Goal: Transaction & Acquisition: Purchase product/service

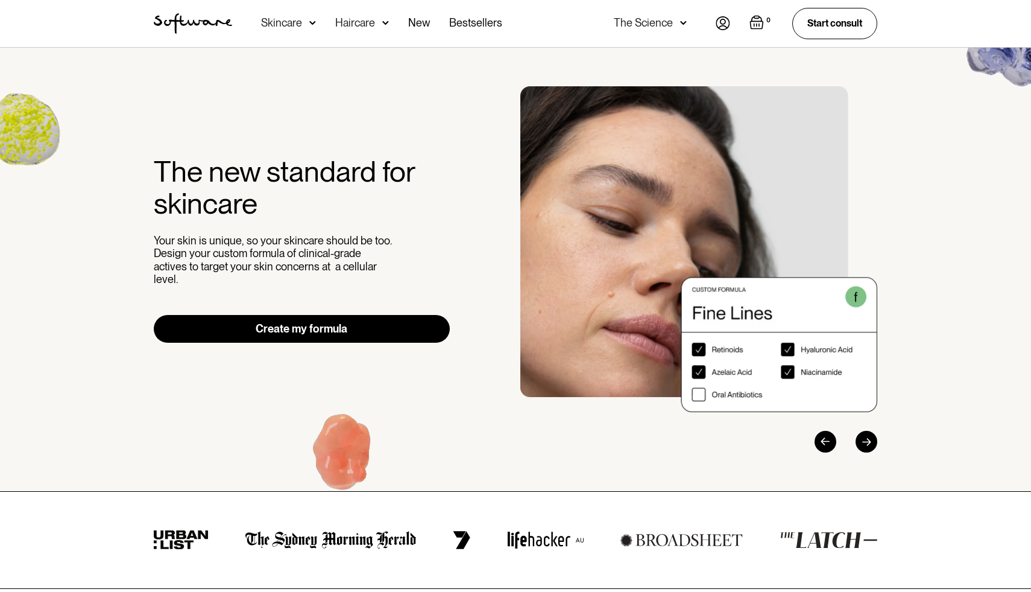
click at [280, 315] on link "Create my formula" at bounding box center [302, 329] width 296 height 28
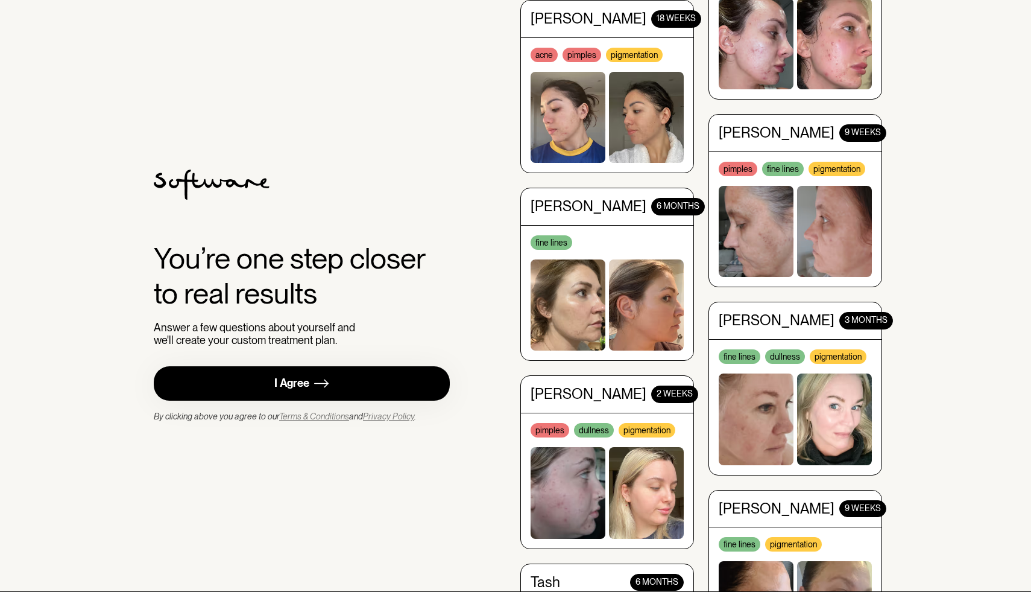
click at [308, 368] on link "I Agree" at bounding box center [302, 383] width 296 height 34
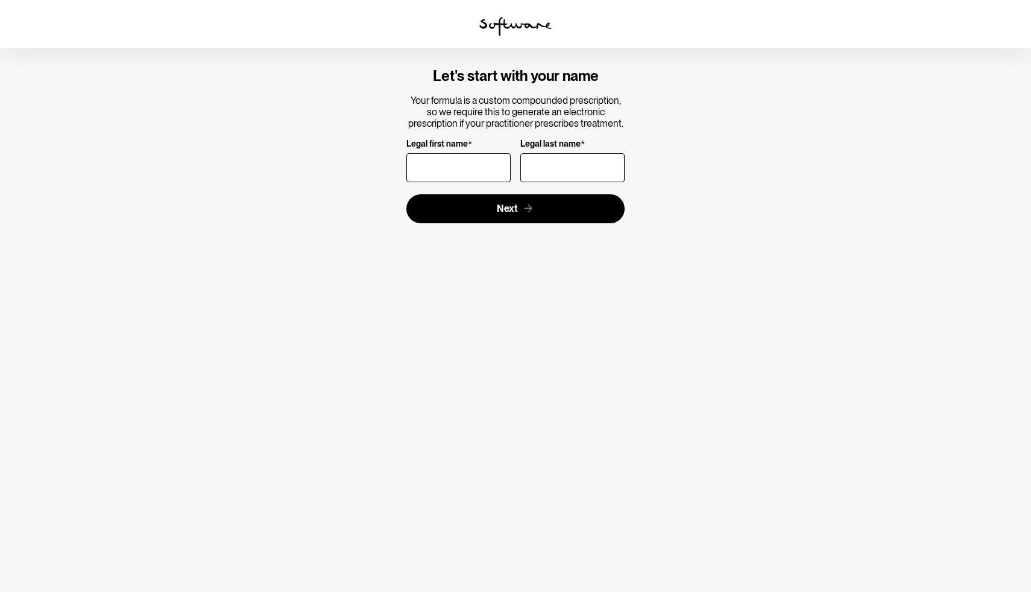
click at [470, 170] on input "Legal first name *" at bounding box center [458, 167] width 104 height 29
type input "[PERSON_NAME]"
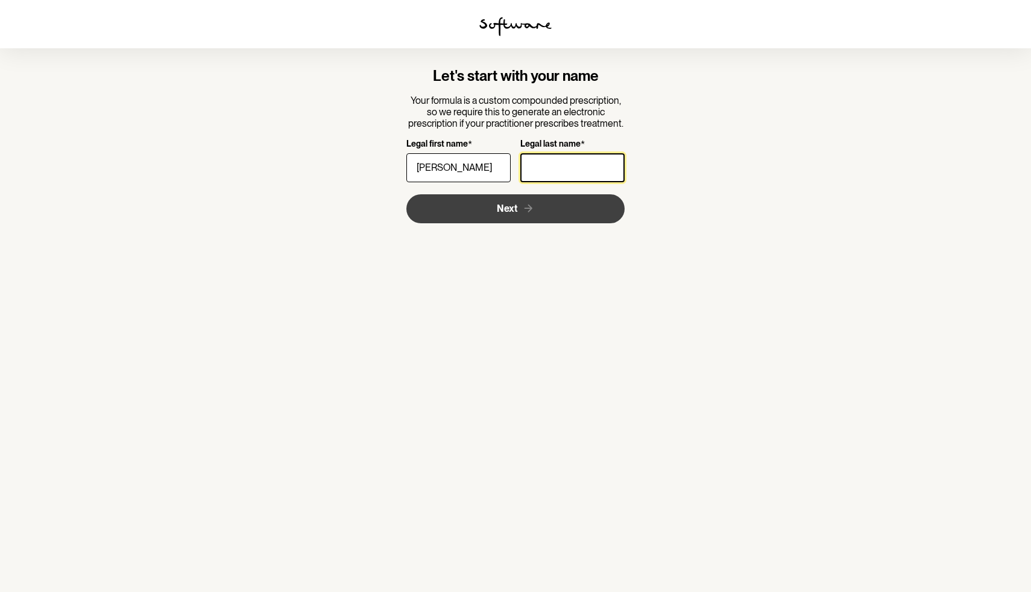
type input "h"
type input "[PERSON_NAME]"
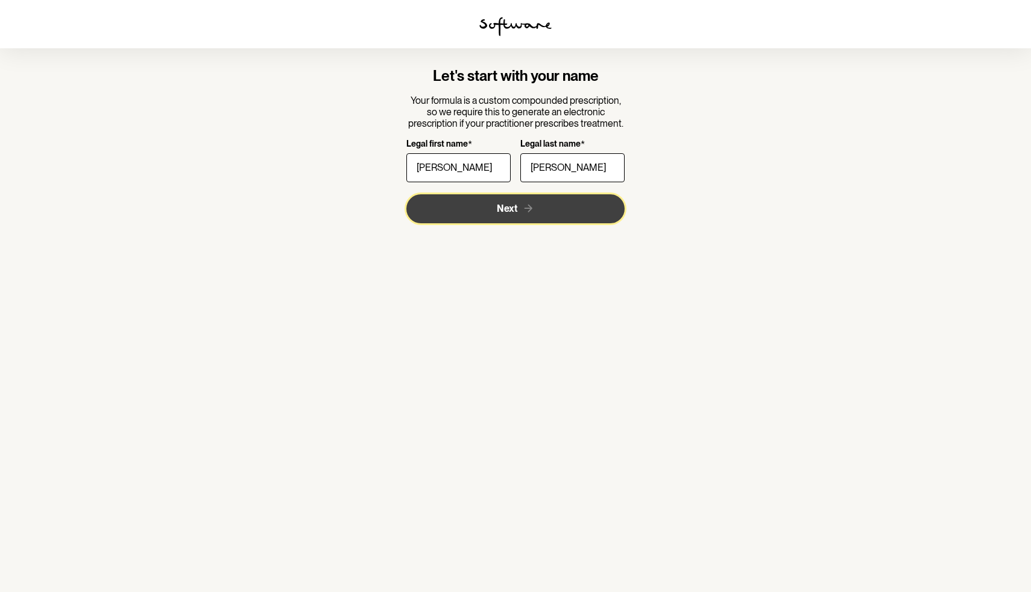
click at [462, 218] on button "Next" at bounding box center [515, 208] width 219 height 29
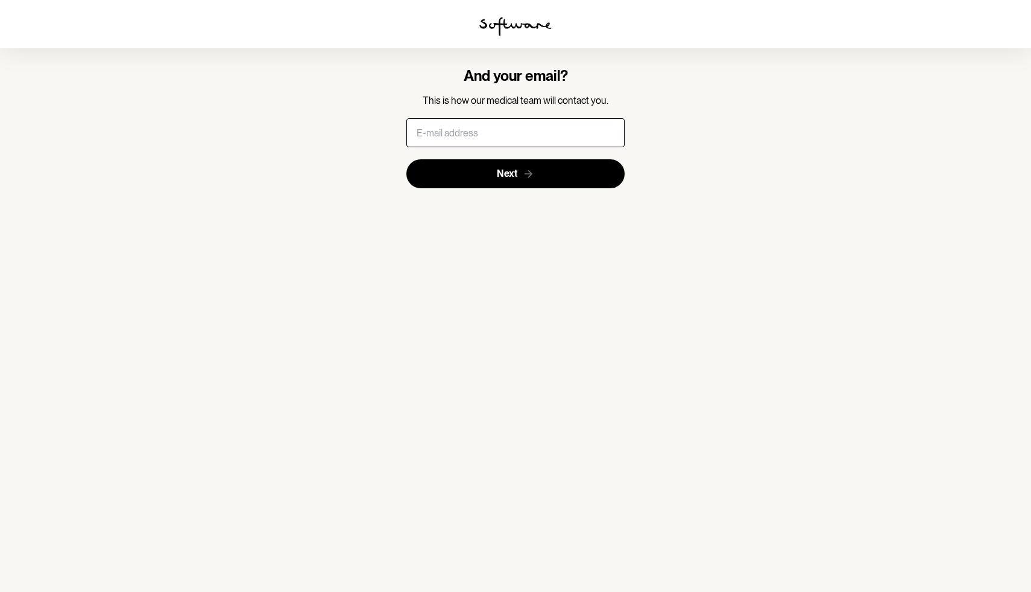
click at [488, 150] on form "And your email? This is how our medical team will contact you. Next" at bounding box center [515, 128] width 219 height 121
click at [488, 133] on input "text" at bounding box center [515, 132] width 219 height 29
type input "[EMAIL_ADDRESS][DOMAIN_NAME]"
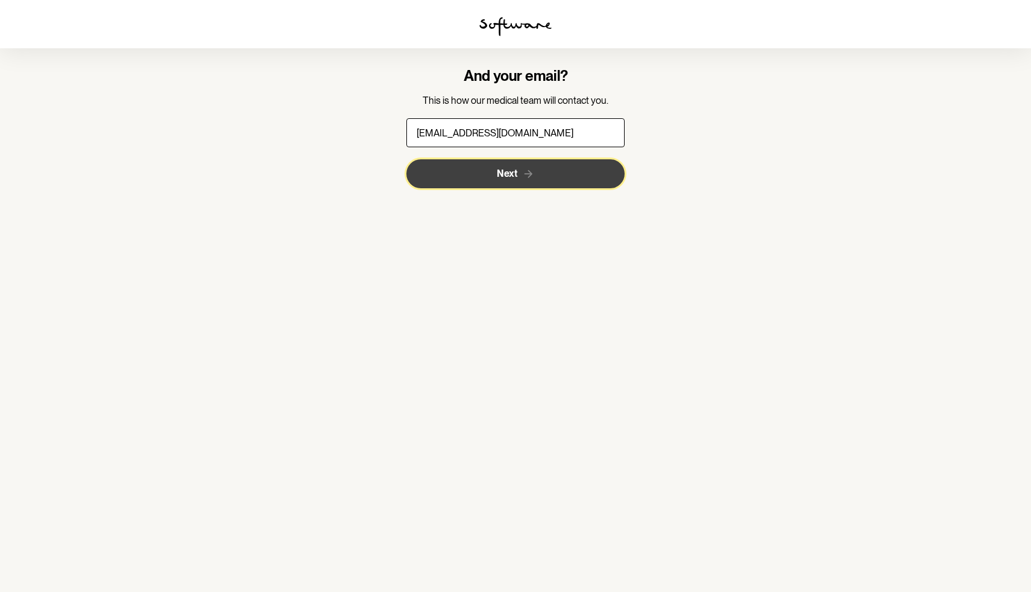
click at [497, 168] on span "Next" at bounding box center [507, 173] width 21 height 11
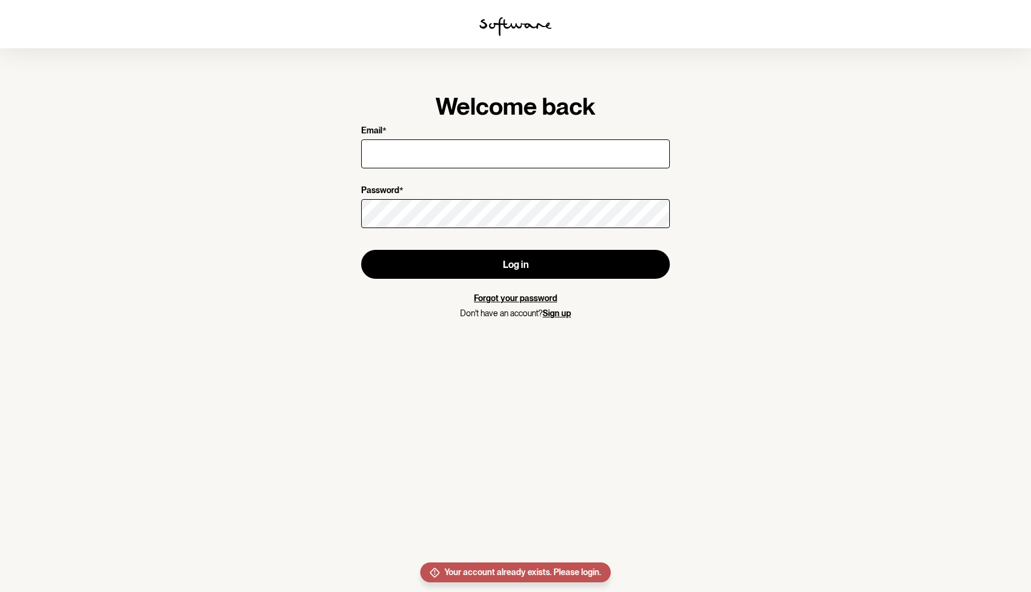
click at [475, 153] on input "Email *" at bounding box center [515, 153] width 309 height 29
type input "[EMAIL_ADDRESS][DOMAIN_NAME]"
click at [470, 198] on div at bounding box center [515, 214] width 309 height 34
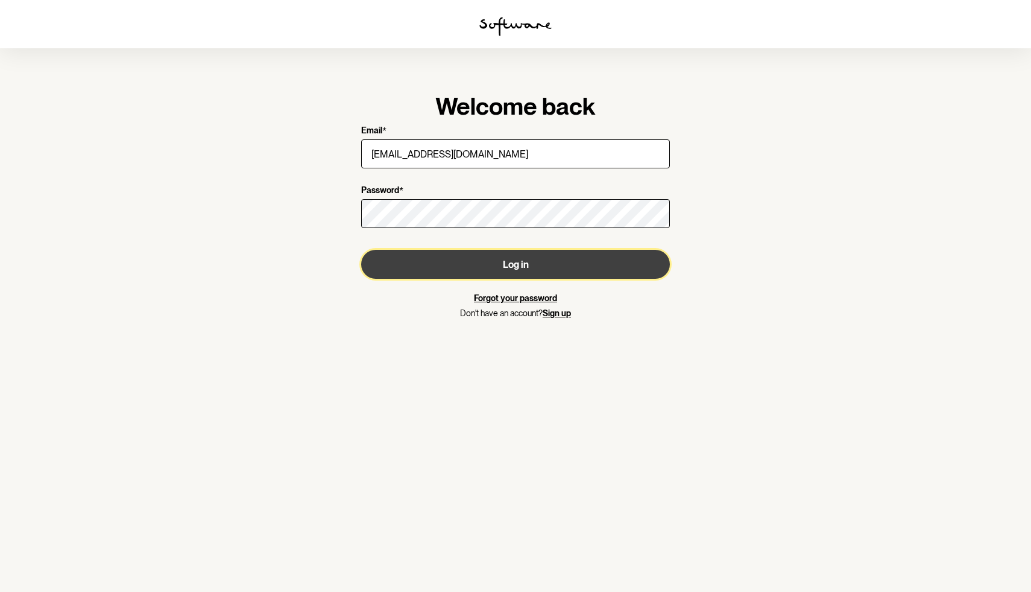
click at [467, 253] on button "Log in" at bounding box center [515, 264] width 309 height 29
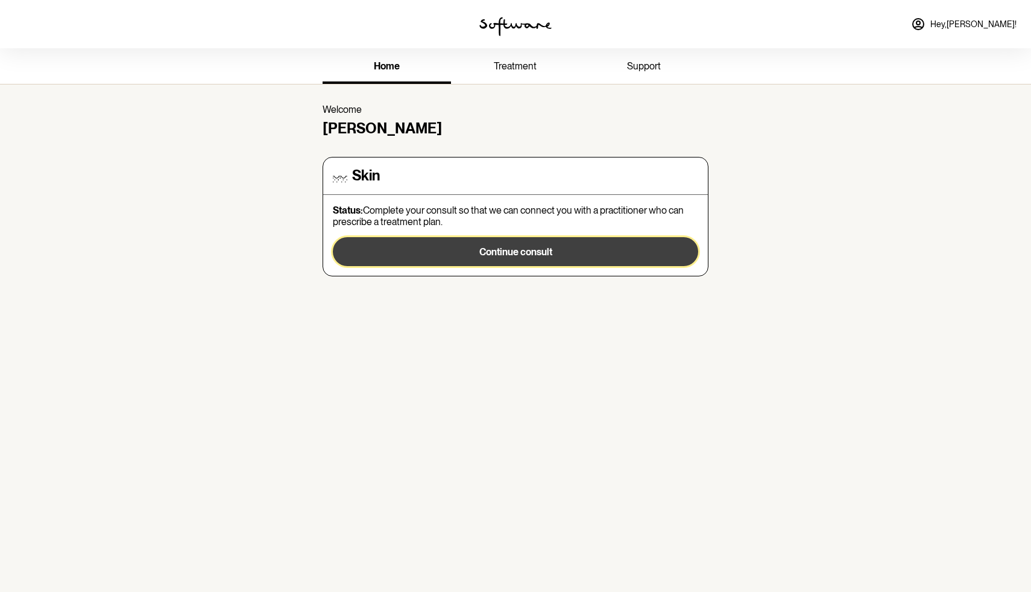
click at [458, 244] on button "Continue consult" at bounding box center [515, 251] width 365 height 29
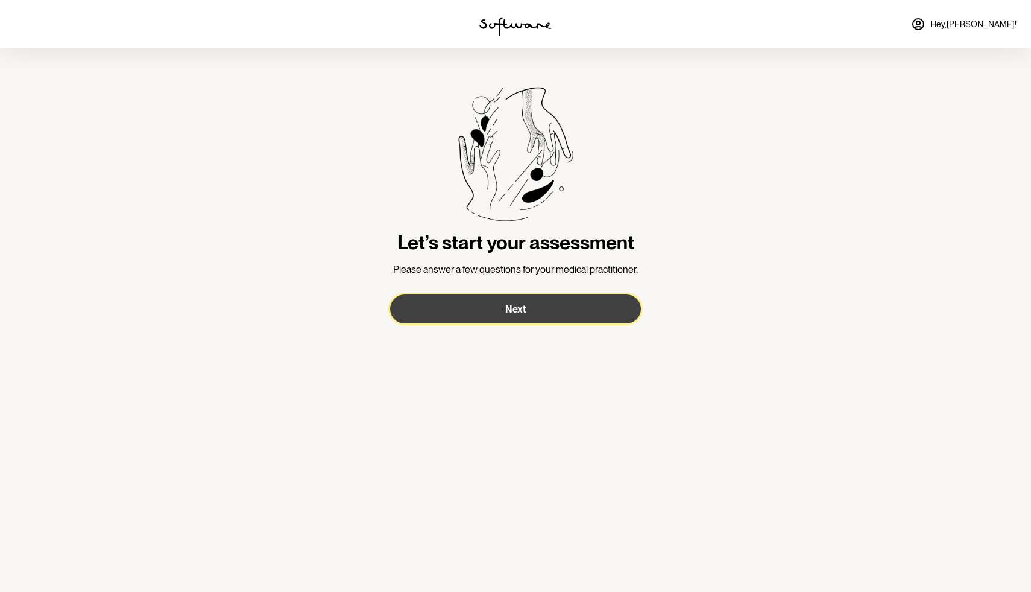
click at [469, 300] on button "Next" at bounding box center [515, 308] width 251 height 29
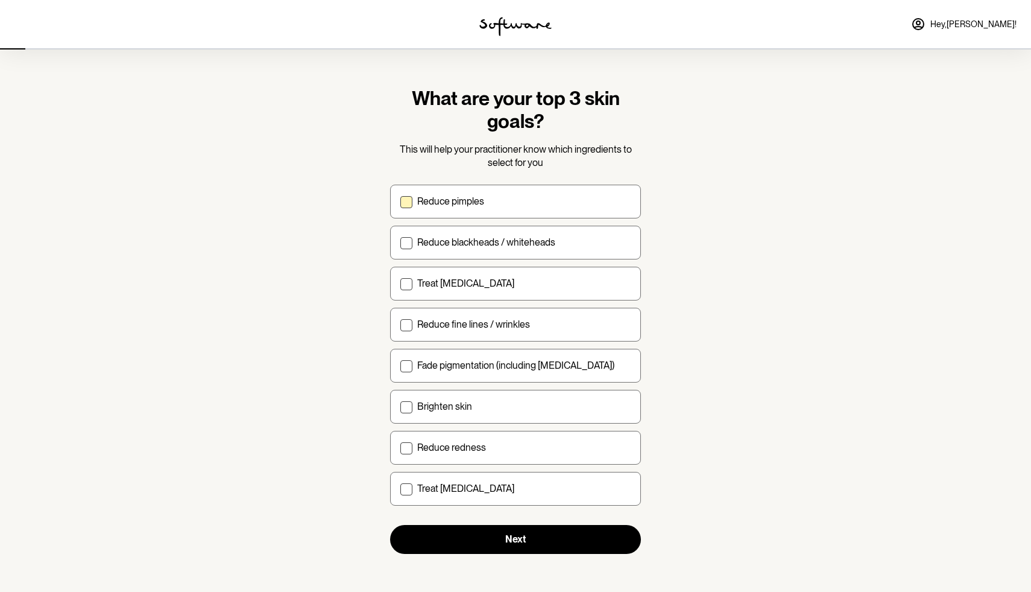
click at [468, 194] on label "Reduce pimples" at bounding box center [515, 202] width 251 height 34
click at [400, 201] on input "Reduce pimples" at bounding box center [400, 201] width 1 height 1
checkbox input "true"
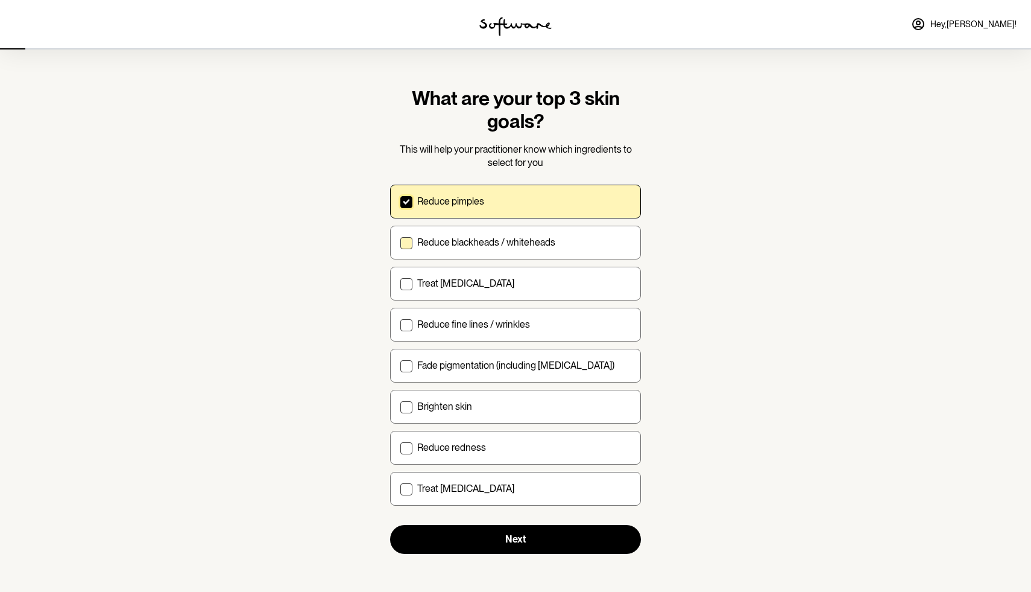
click at [456, 237] on p "Reduce blackheads / whiteheads" at bounding box center [486, 241] width 138 height 11
click at [400, 242] on input "Reduce blackheads / whiteheads" at bounding box center [400, 242] width 1 height 1
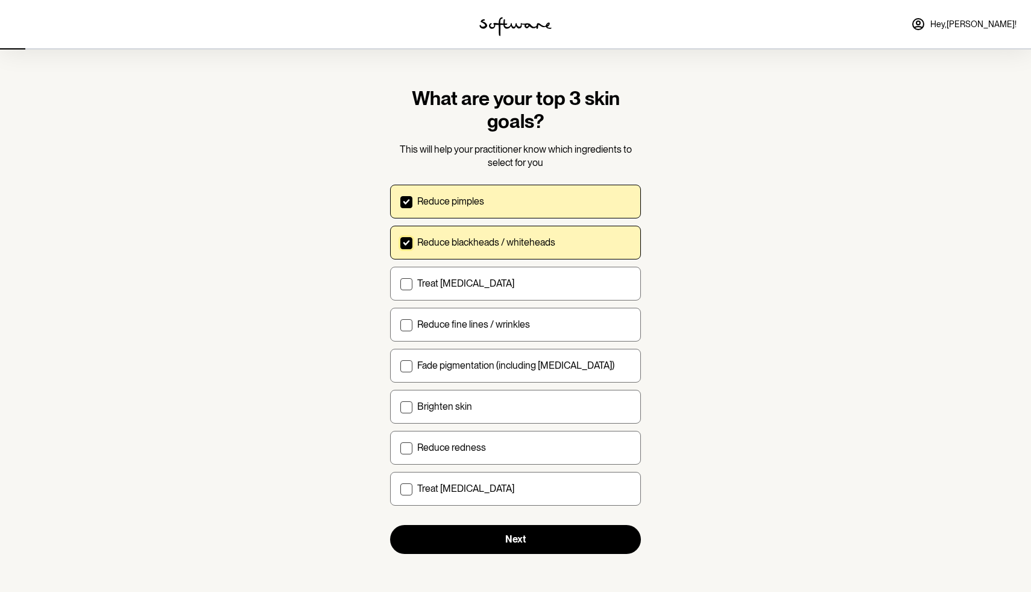
click at [453, 237] on p "Reduce blackheads / whiteheads" at bounding box center [486, 241] width 138 height 11
click at [400, 242] on input "Reduce blackheads / whiteheads" at bounding box center [400, 242] width 1 height 1
checkbox input "false"
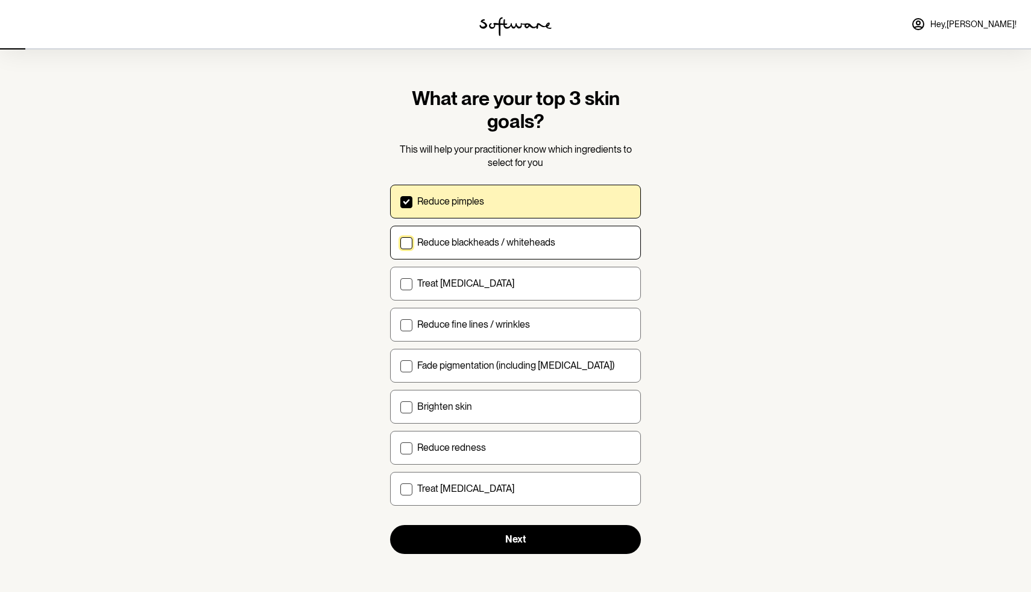
click at [453, 198] on p "Reduce pimples" at bounding box center [450, 200] width 67 height 11
click at [400, 201] on input "Reduce pimples" at bounding box center [400, 201] width 1 height 1
checkbox input "false"
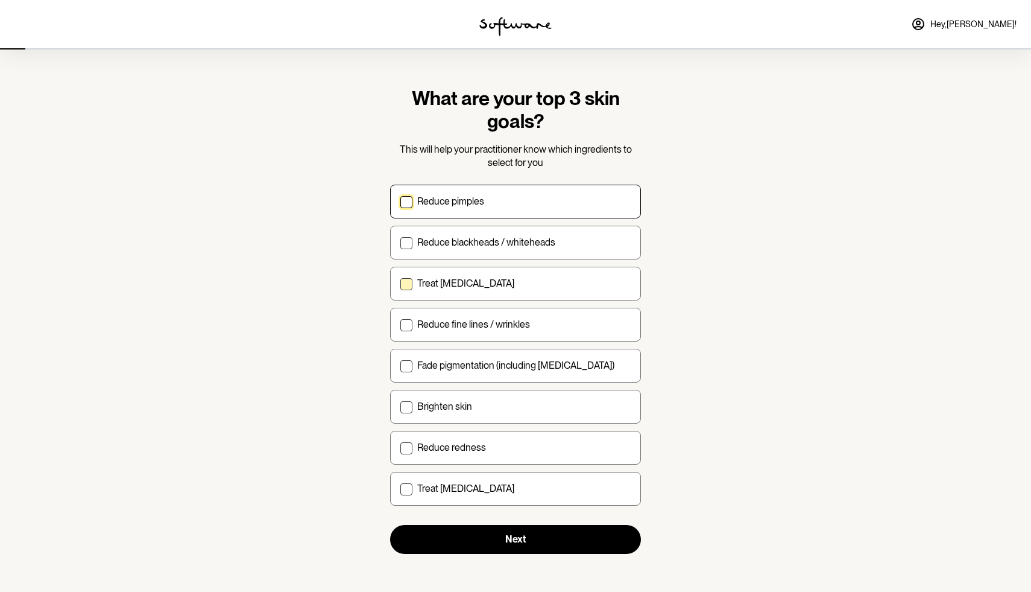
click at [453, 279] on p "Treat [MEDICAL_DATA]" at bounding box center [465, 282] width 97 height 11
click at [400, 283] on input "Treat [MEDICAL_DATA]" at bounding box center [400, 283] width 1 height 1
checkbox input "true"
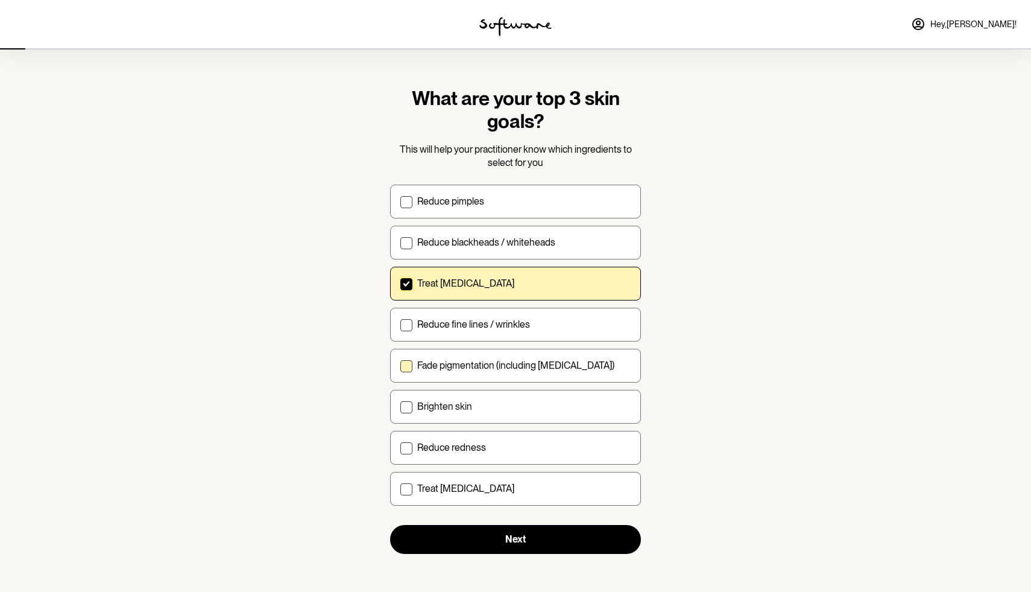
click at [413, 377] on label "Fade pigmentation (including [MEDICAL_DATA])" at bounding box center [515, 366] width 251 height 34
click at [400, 365] on input "Fade pigmentation (including [MEDICAL_DATA])" at bounding box center [400, 365] width 1 height 1
checkbox input "true"
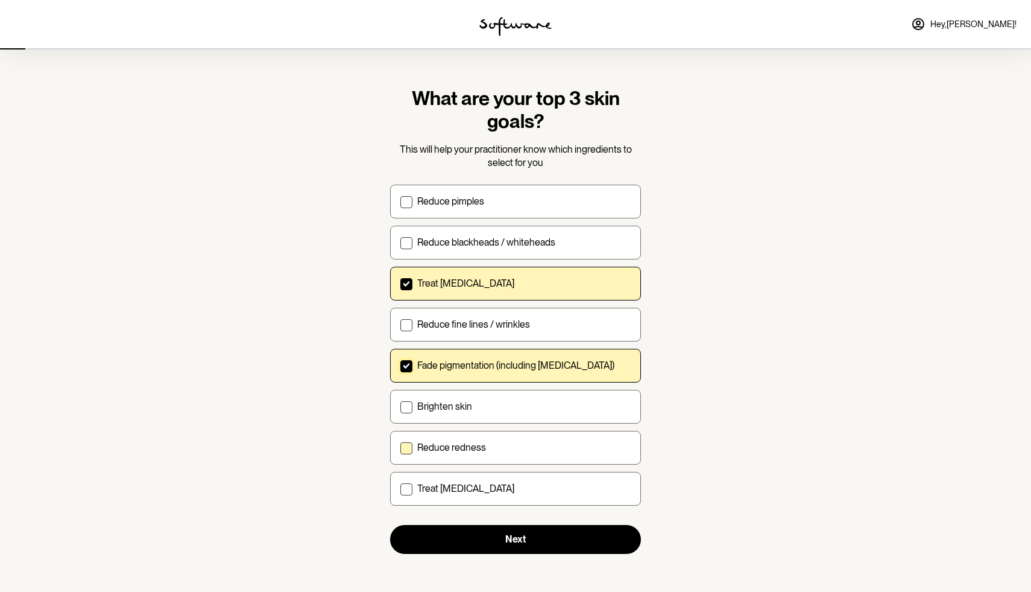
click at [420, 444] on p "Reduce redness" at bounding box center [451, 446] width 69 height 11
click at [400, 447] on input "Reduce redness" at bounding box center [400, 447] width 1 height 1
checkbox input "true"
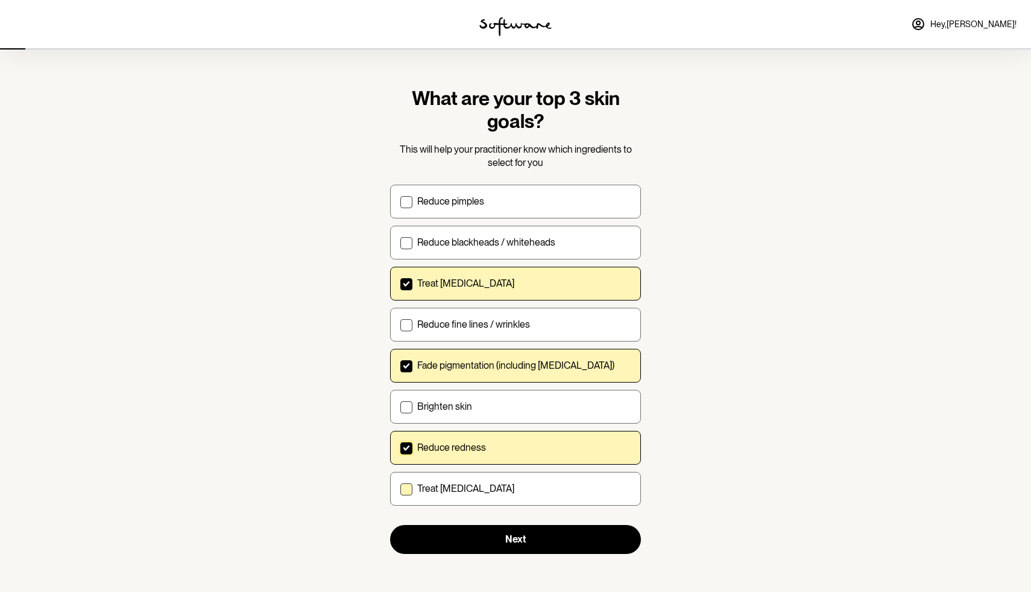
click at [422, 486] on p "Treat [MEDICAL_DATA]" at bounding box center [465, 487] width 97 height 11
click at [400, 488] on input "Treat [MEDICAL_DATA]" at bounding box center [400, 488] width 1 height 1
checkbox input "true"
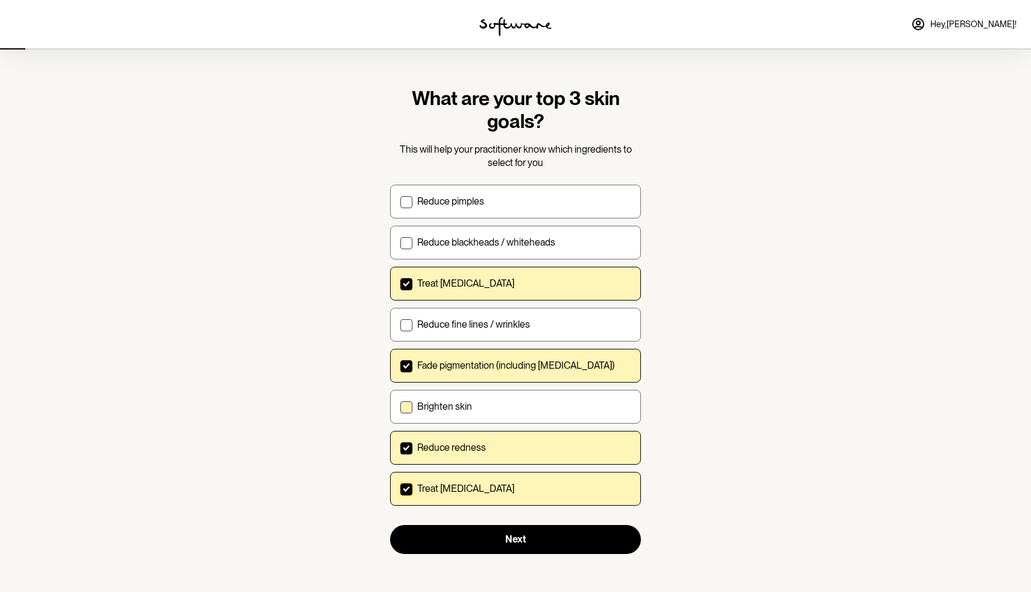
click at [425, 411] on p "Brighten skin" at bounding box center [444, 405] width 55 height 11
click at [400, 406] on input "Brighten skin" at bounding box center [400, 406] width 1 height 1
checkbox input "true"
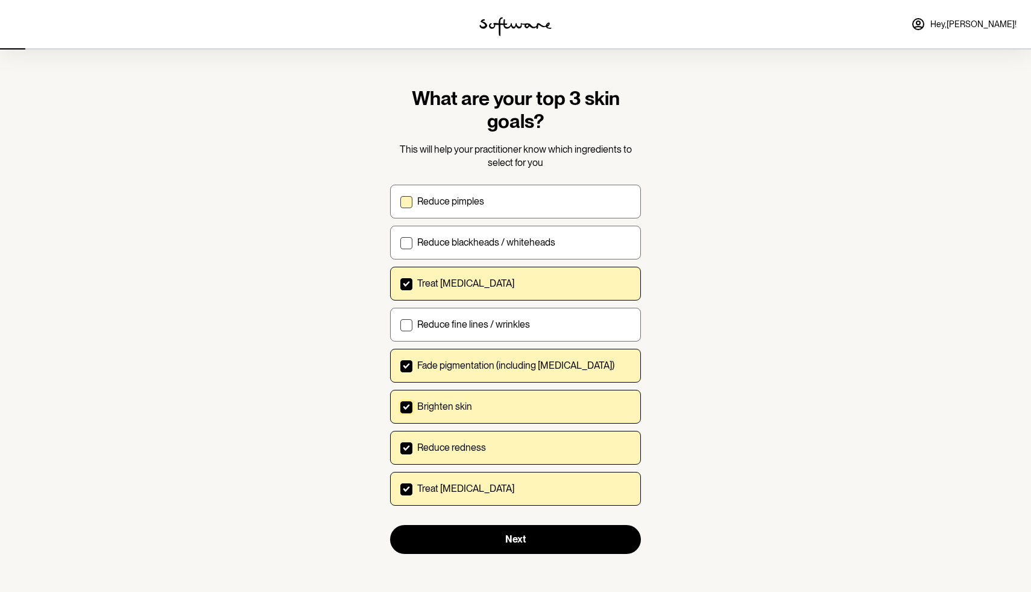
click at [475, 210] on label "Reduce pimples" at bounding box center [515, 202] width 251 height 34
click at [400, 201] on input "Reduce pimples" at bounding box center [400, 201] width 1 height 1
checkbox input "true"
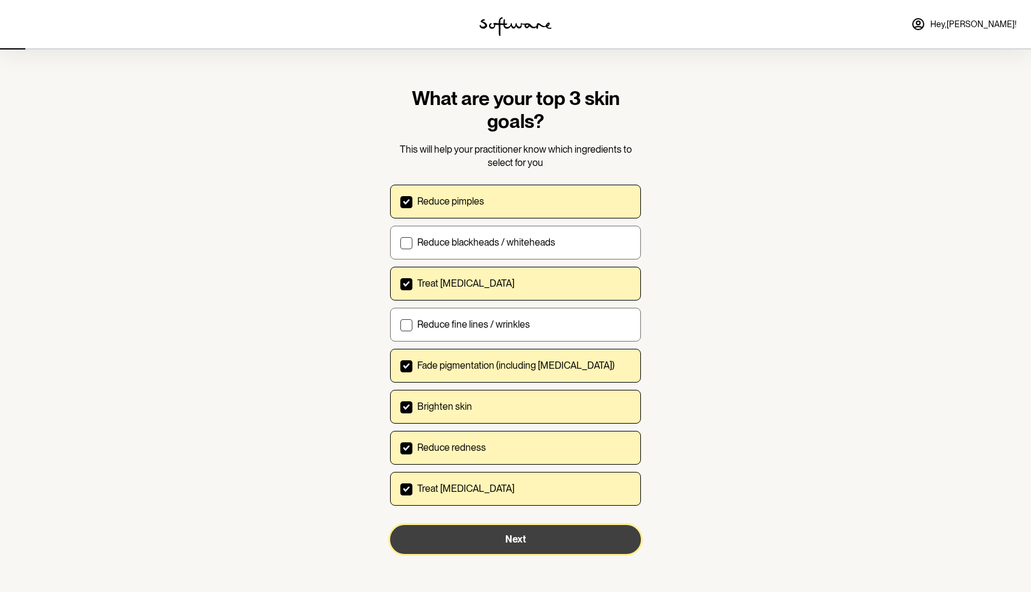
click at [440, 538] on button "Next" at bounding box center [515, 539] width 251 height 29
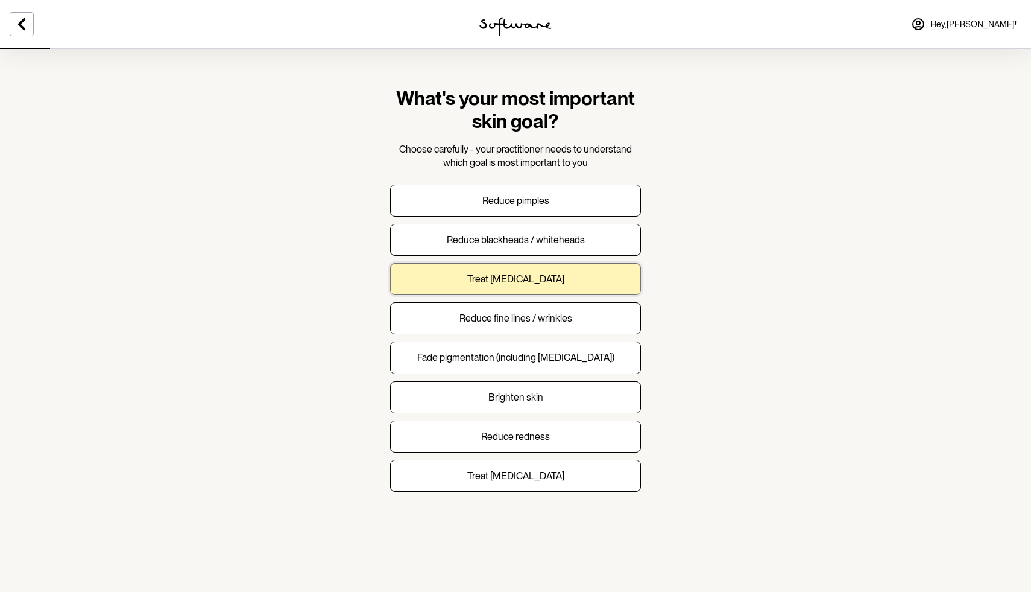
click at [526, 285] on p "Treat [MEDICAL_DATA]" at bounding box center [515, 278] width 97 height 11
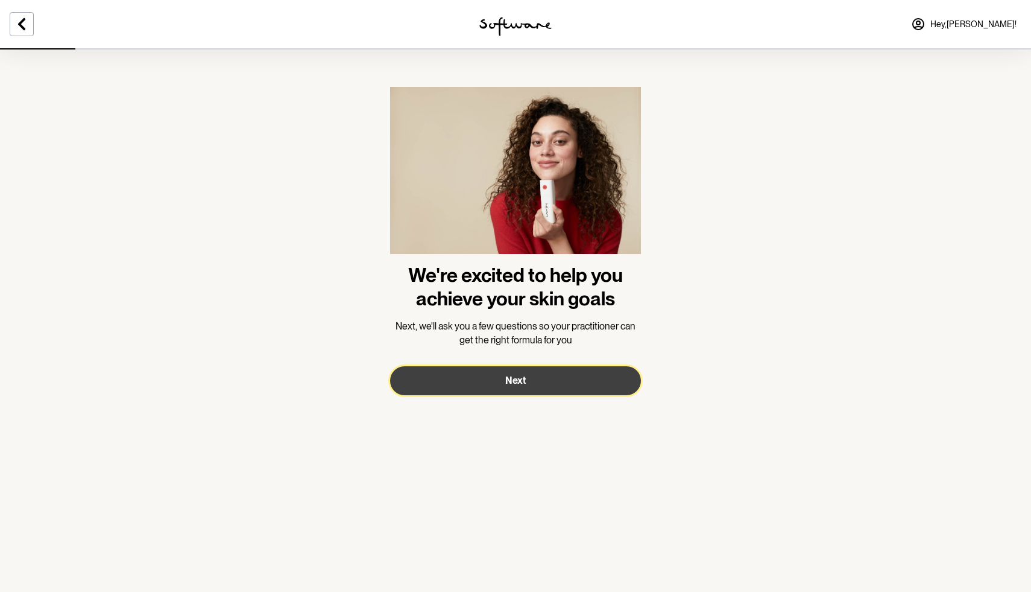
click at [514, 375] on span "Next" at bounding box center [515, 380] width 21 height 11
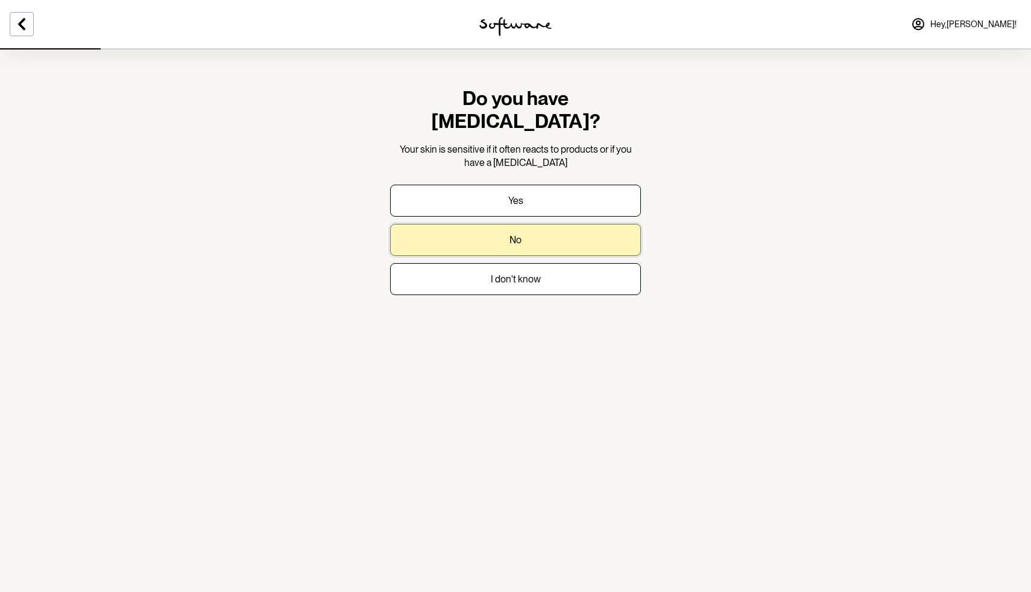
click at [549, 224] on button "No" at bounding box center [515, 240] width 251 height 32
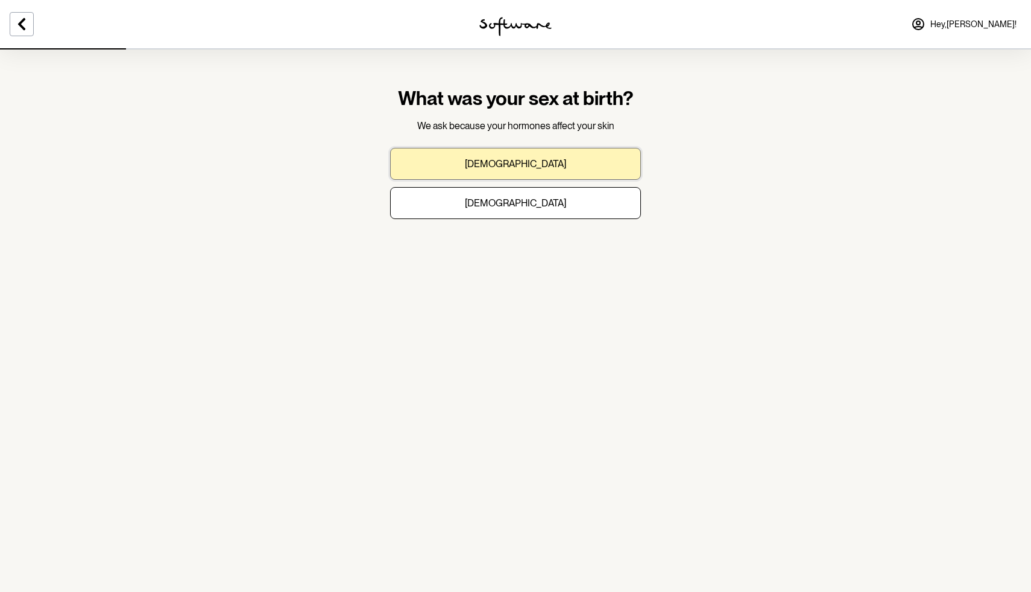
click at [545, 168] on button "[DEMOGRAPHIC_DATA]" at bounding box center [515, 164] width 251 height 32
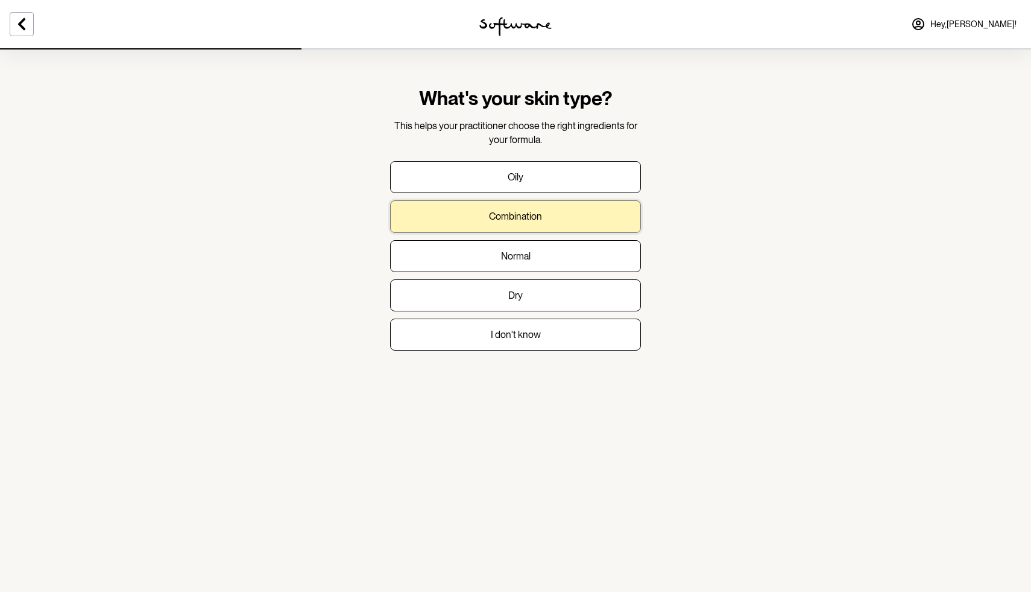
click at [539, 204] on button "Combination" at bounding box center [515, 216] width 251 height 32
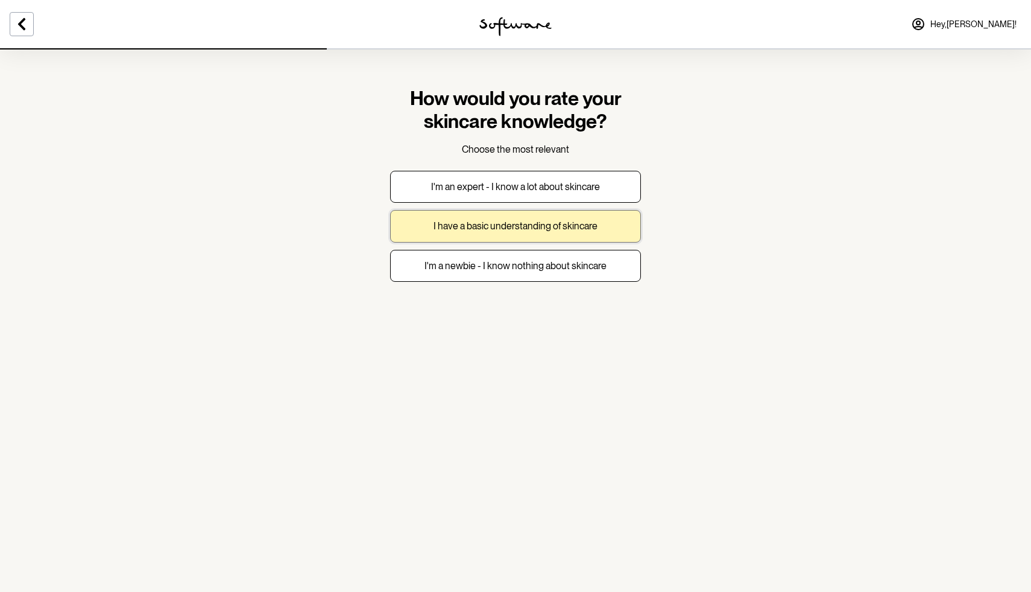
click at [534, 234] on button "I have a basic understanding of skincare" at bounding box center [515, 226] width 251 height 32
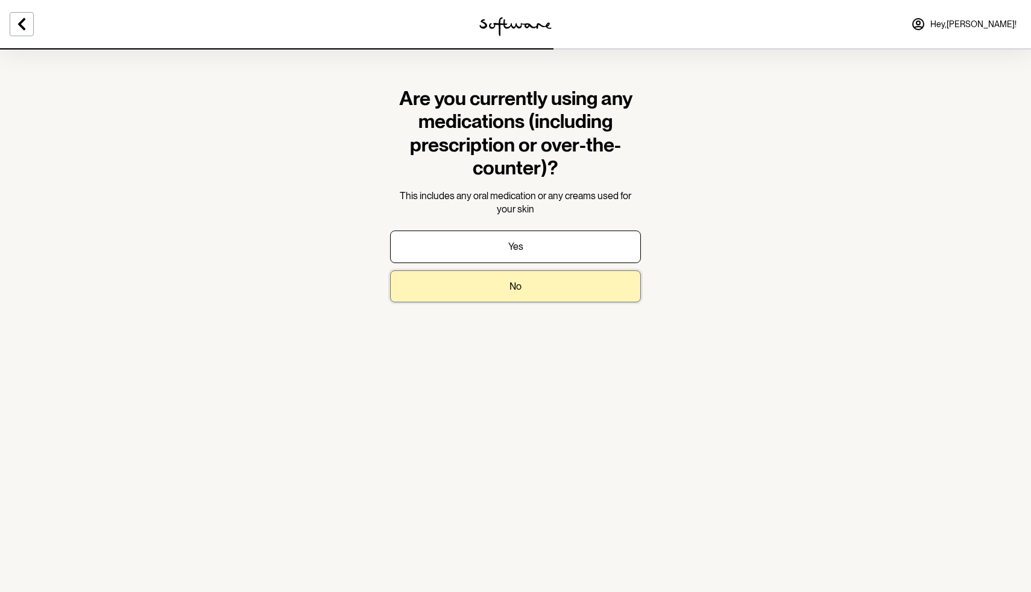
click at [511, 284] on p "No" at bounding box center [516, 285] width 12 height 11
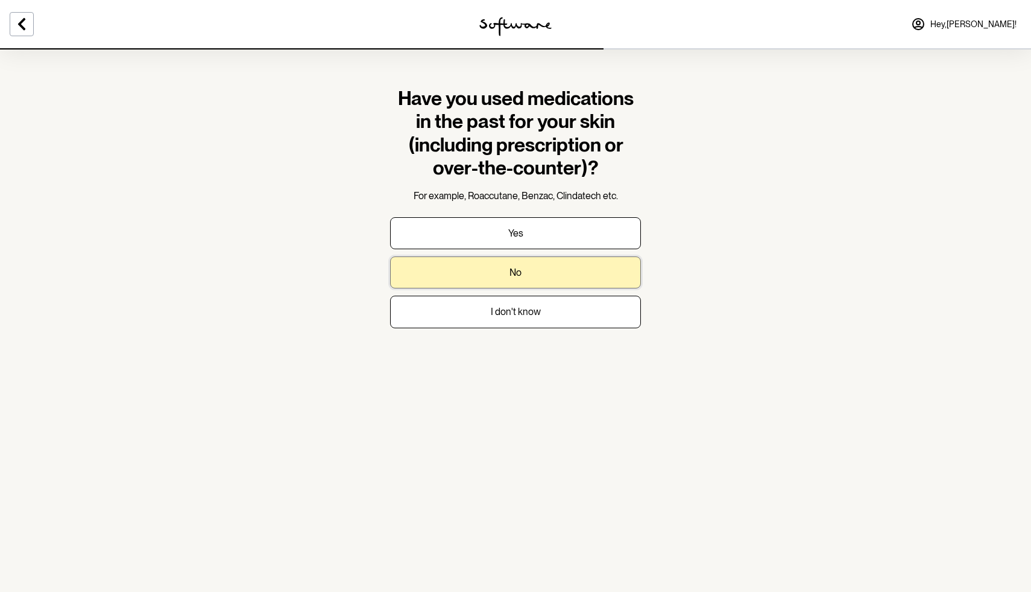
click at [507, 283] on button "No" at bounding box center [515, 272] width 251 height 32
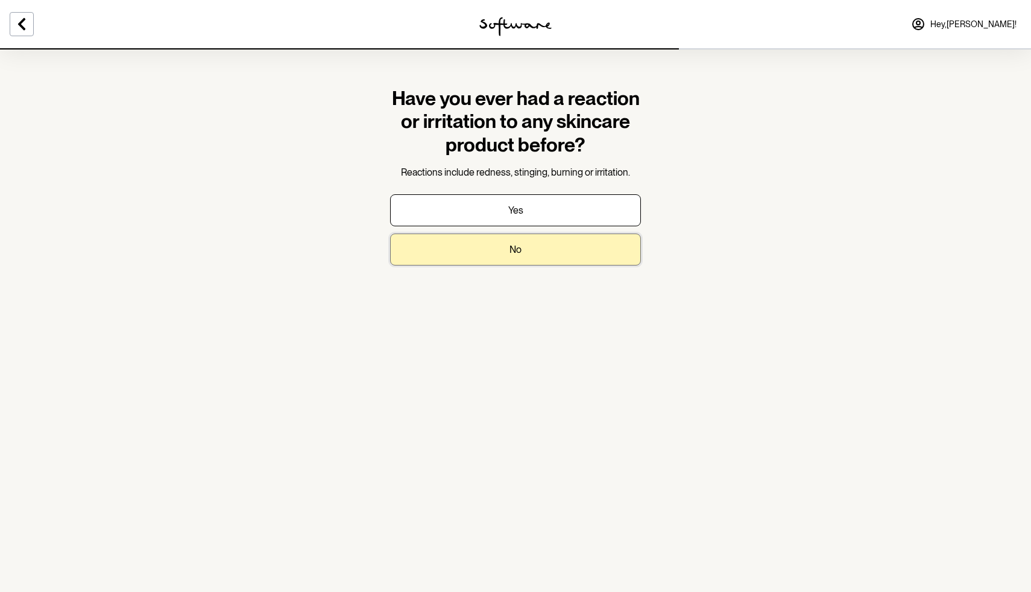
click at [524, 244] on button "No" at bounding box center [515, 249] width 251 height 32
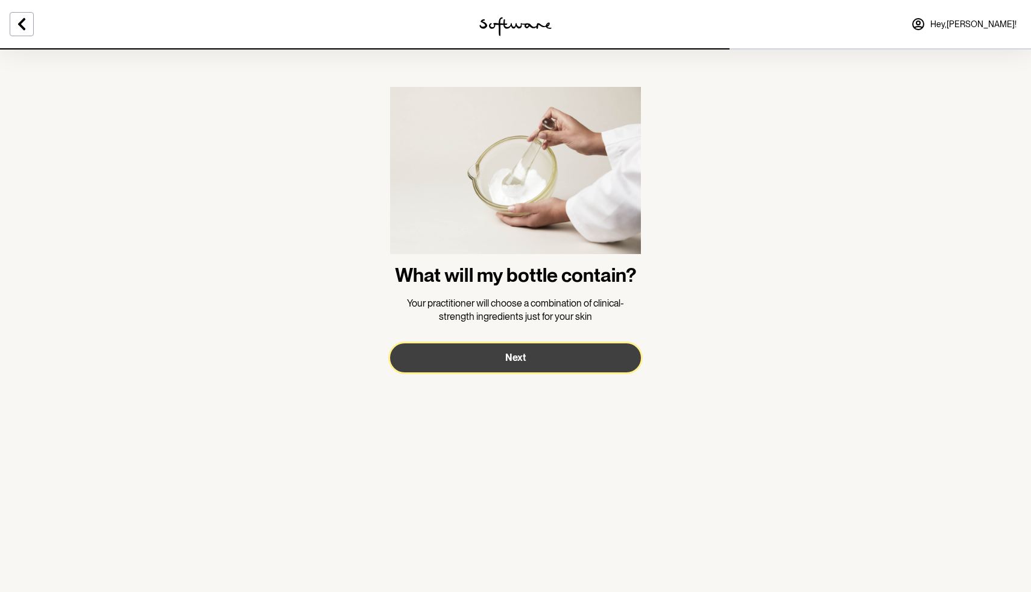
click at [506, 347] on button "Next" at bounding box center [515, 357] width 251 height 29
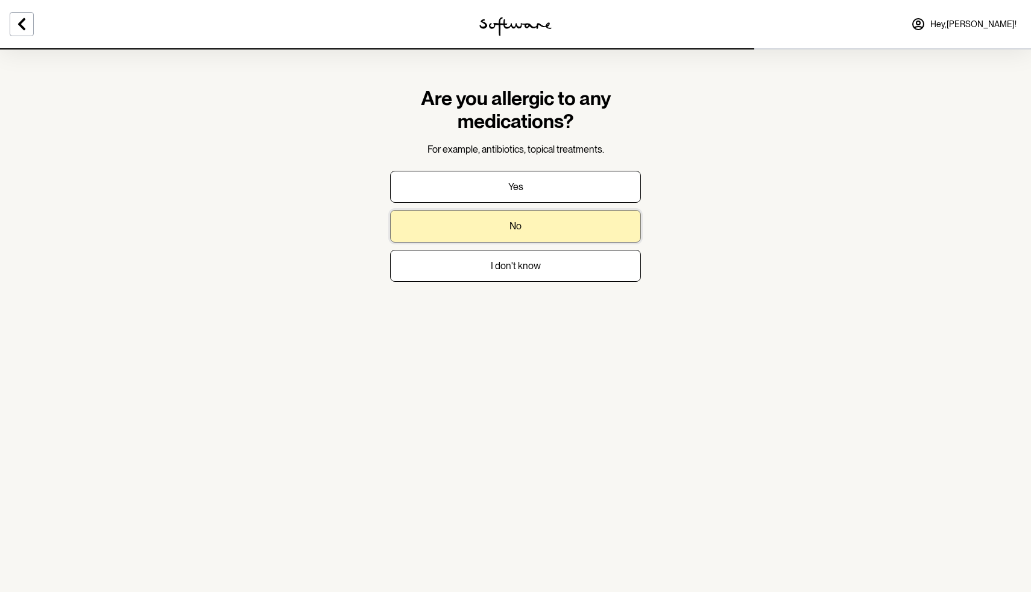
click at [529, 225] on button "No" at bounding box center [515, 226] width 251 height 32
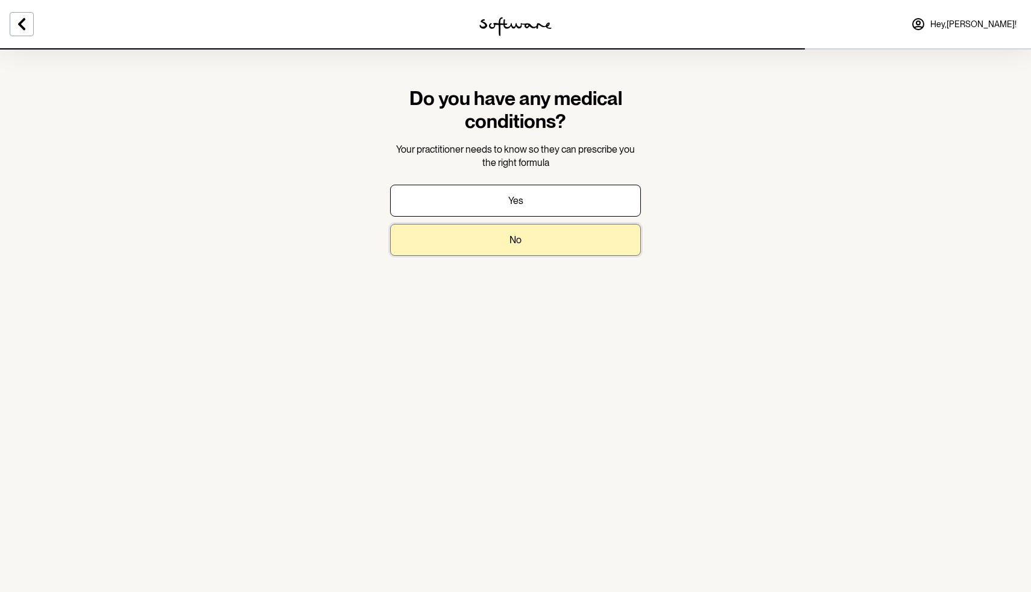
click at [530, 228] on button "No" at bounding box center [515, 240] width 251 height 32
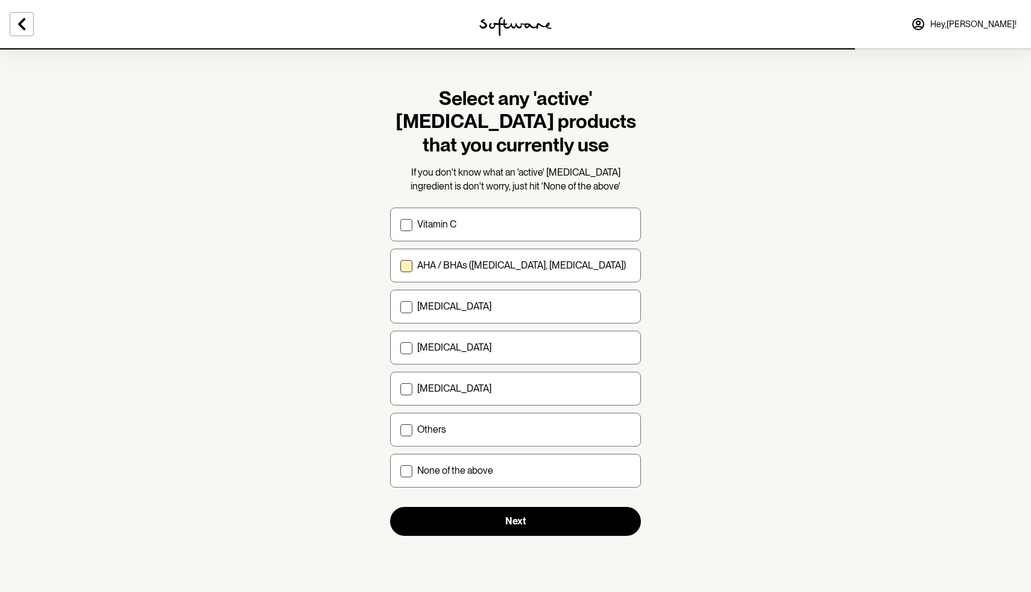
click at [481, 260] on p "AHA / BHAs ([MEDICAL_DATA], [MEDICAL_DATA])" at bounding box center [521, 264] width 209 height 11
click at [400, 265] on input "AHA / BHAs ([MEDICAL_DATA], [MEDICAL_DATA])" at bounding box center [400, 265] width 1 height 1
checkbox input "true"
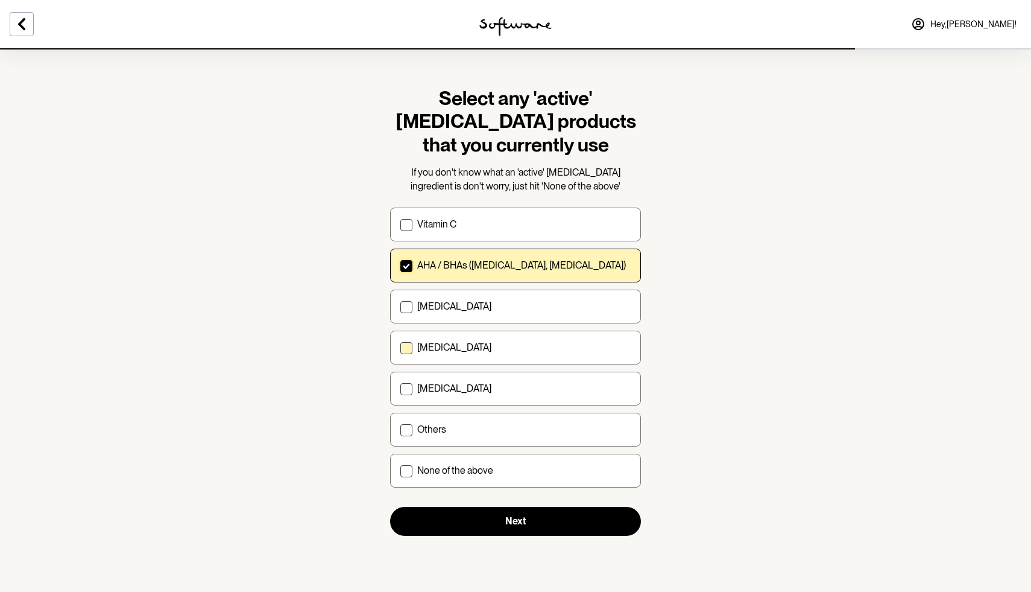
click at [453, 348] on p "[MEDICAL_DATA]" at bounding box center [454, 346] width 74 height 11
click at [400, 348] on input "[MEDICAL_DATA]" at bounding box center [400, 347] width 1 height 1
checkbox input "true"
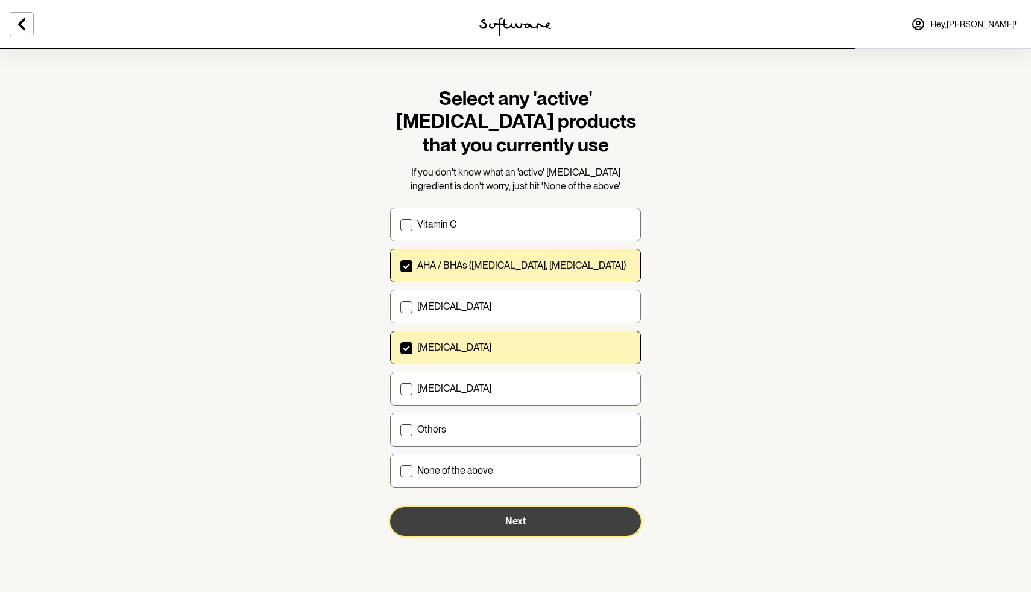
click at [452, 516] on button "Next" at bounding box center [515, 521] width 251 height 29
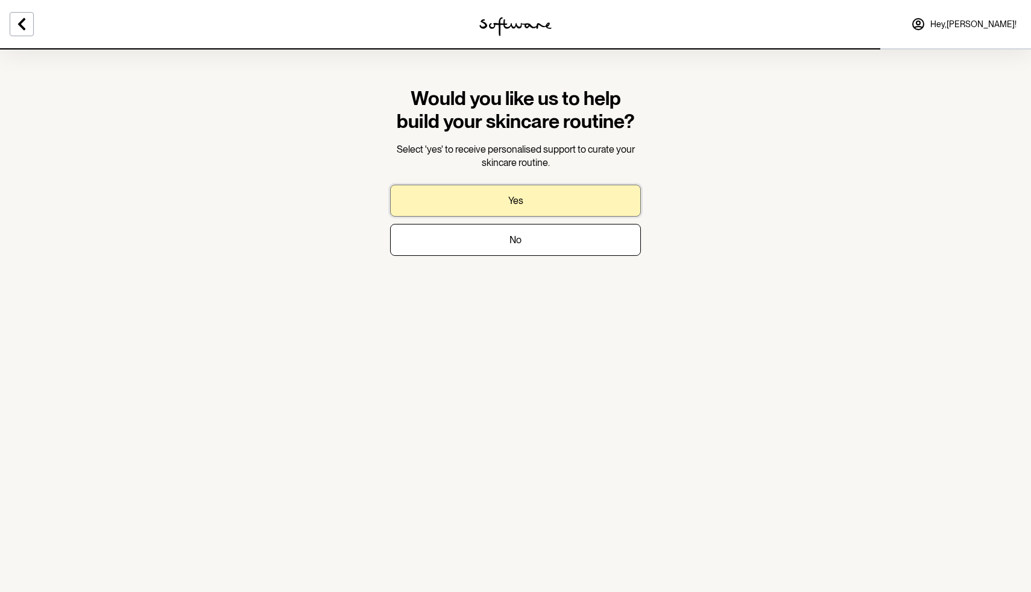
click at [491, 198] on button "Yes" at bounding box center [515, 201] width 251 height 32
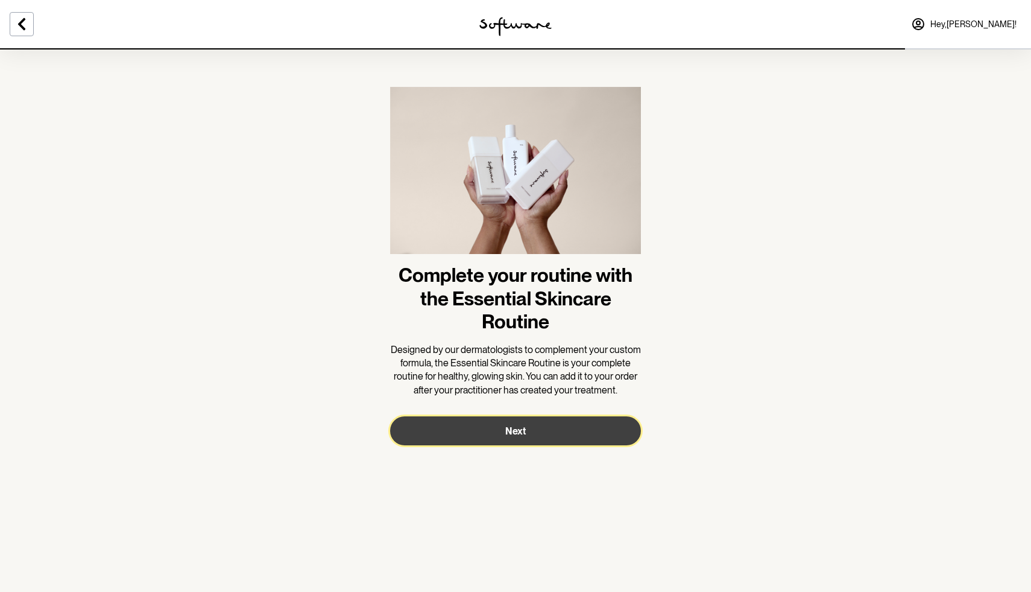
click at [478, 430] on button "Next" at bounding box center [515, 430] width 251 height 29
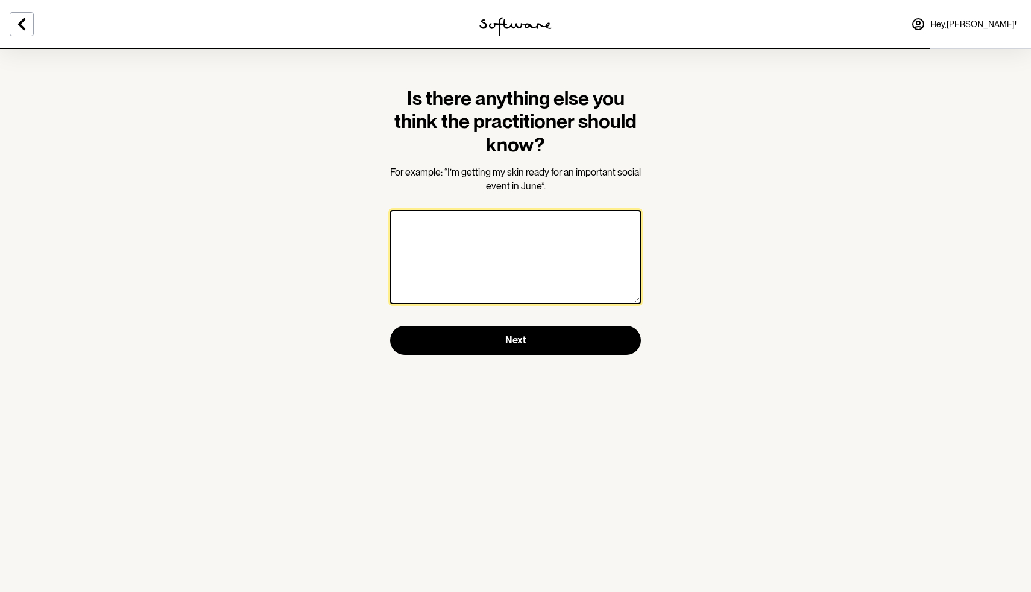
click at [508, 264] on textarea at bounding box center [515, 257] width 251 height 94
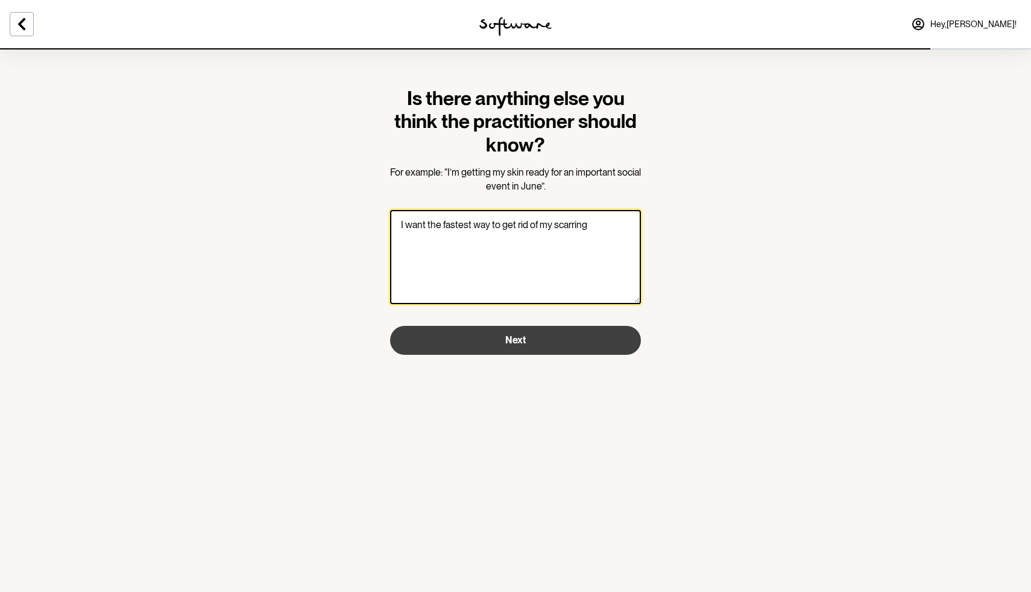
type textarea "I want the fastest way to get rid of my scarring"
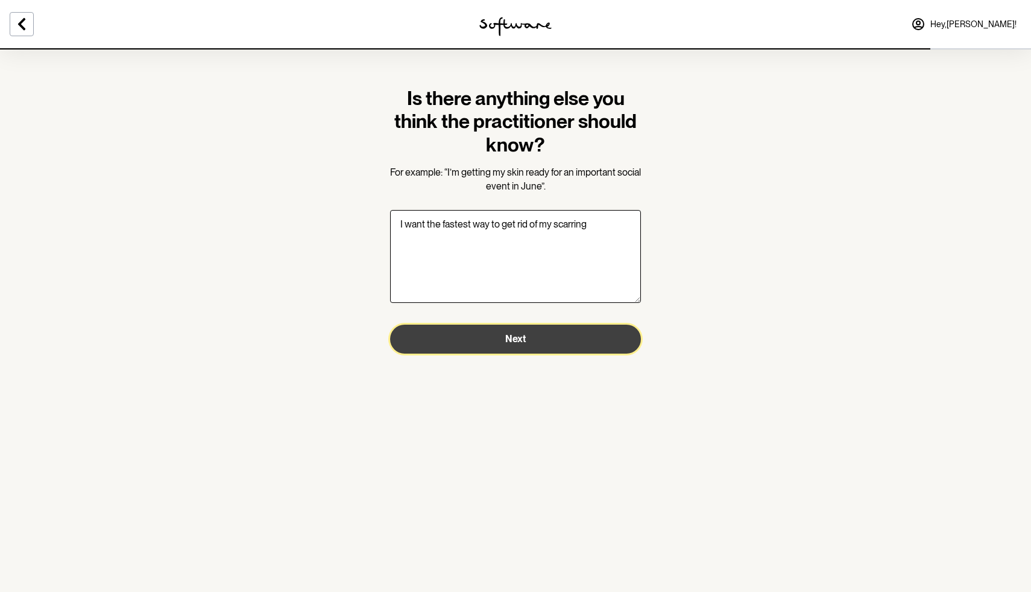
click at [514, 333] on button "Next" at bounding box center [515, 338] width 251 height 29
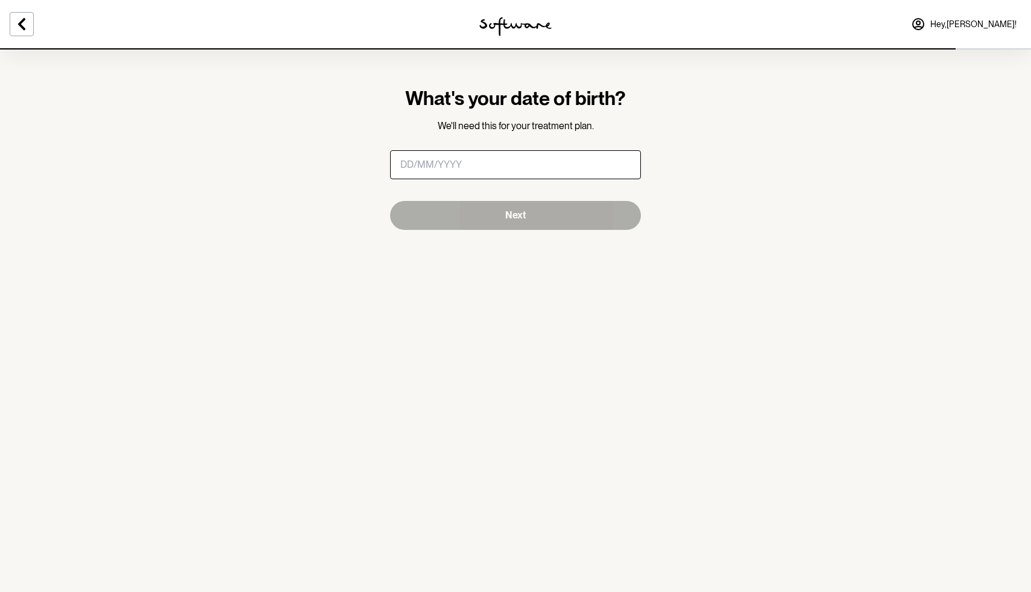
click at [602, 161] on input "masked-date" at bounding box center [515, 164] width 251 height 29
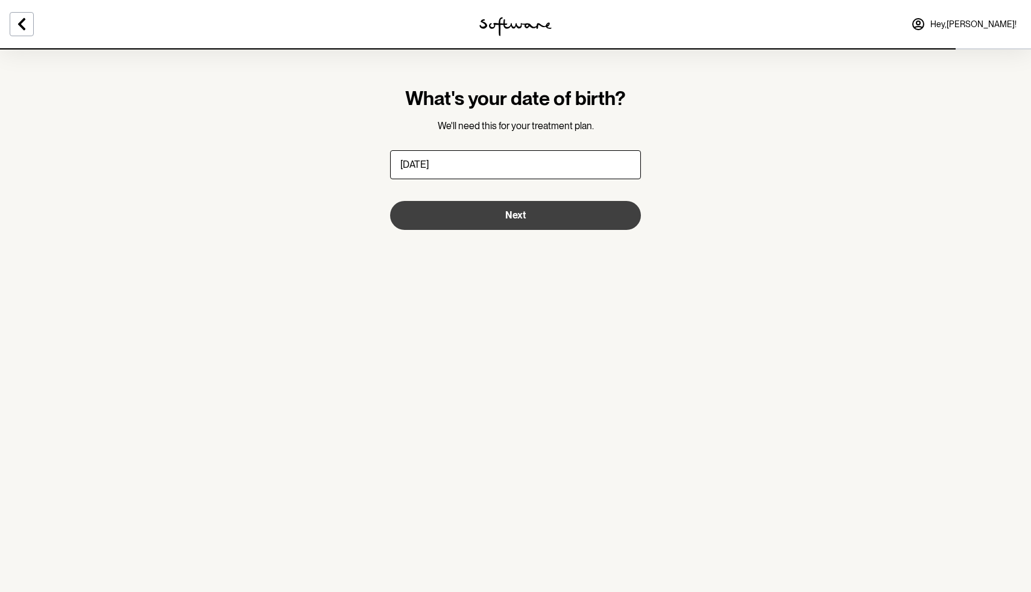
type input "[DATE]"
click at [569, 206] on button "Next" at bounding box center [515, 215] width 251 height 29
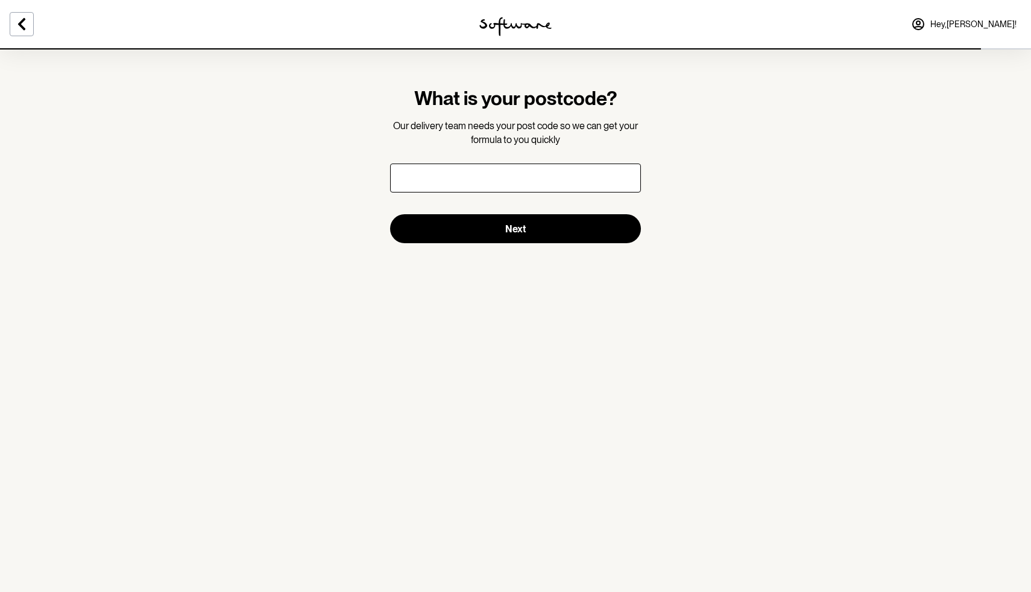
click at [557, 190] on input "text" at bounding box center [515, 177] width 251 height 29
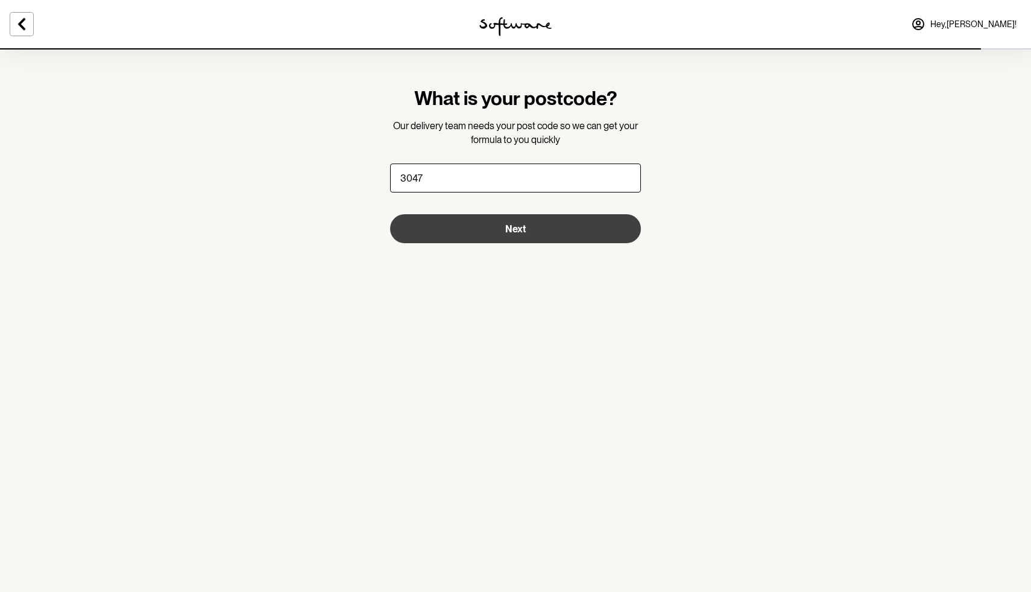
type input "3047"
click at [539, 224] on button "Next" at bounding box center [515, 228] width 251 height 29
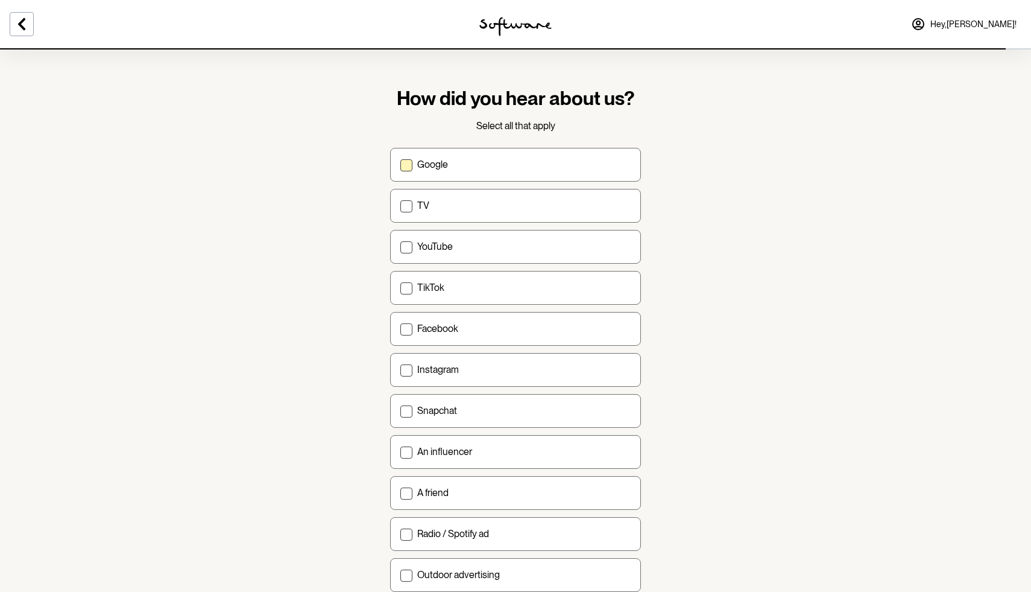
click at [541, 171] on label "Google" at bounding box center [515, 165] width 251 height 34
click at [400, 165] on input "Google" at bounding box center [400, 164] width 1 height 1
checkbox input "true"
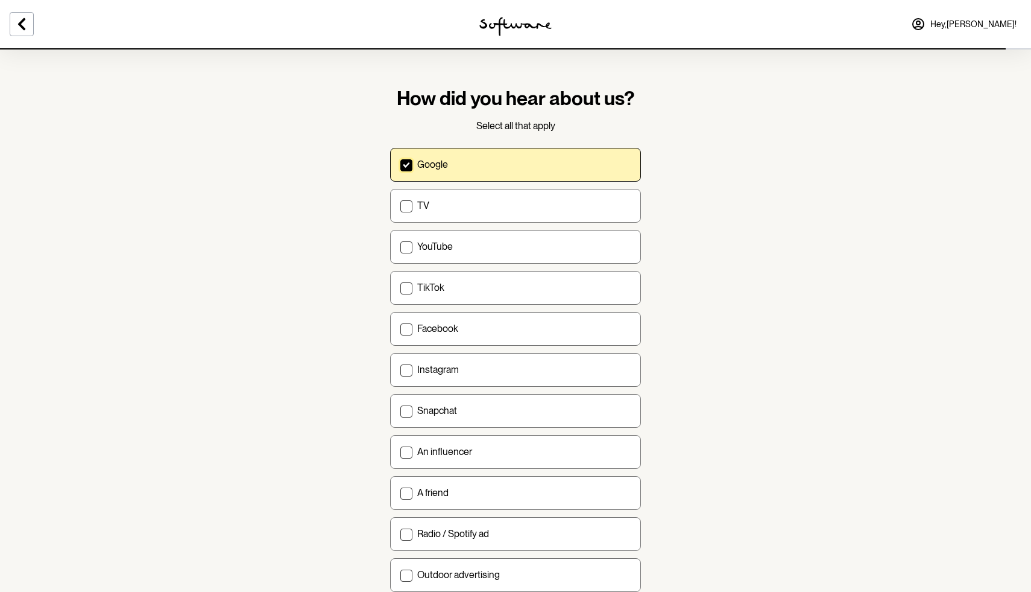
scroll to position [251, 0]
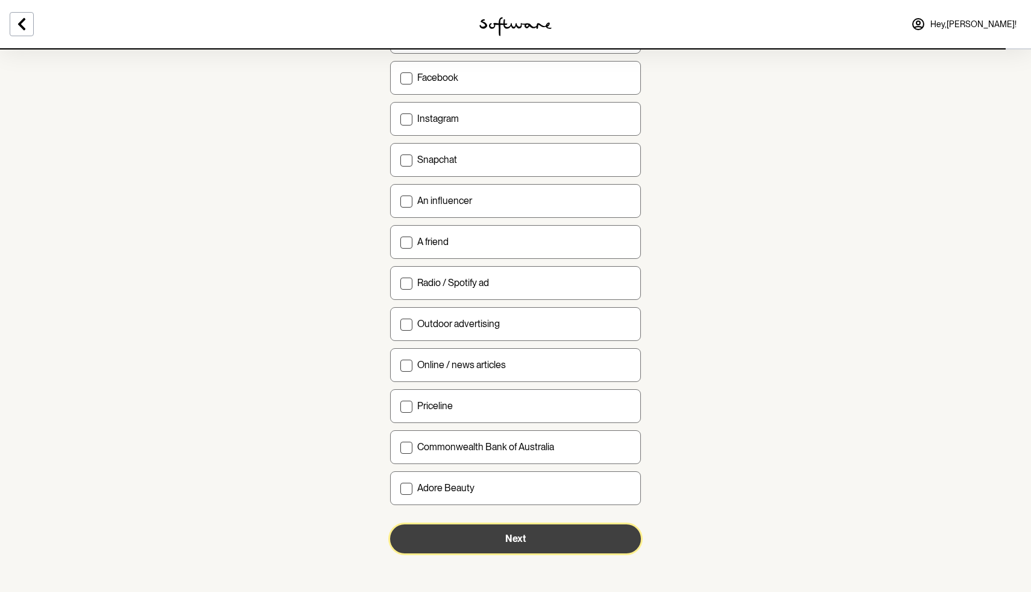
click at [508, 540] on span "Next" at bounding box center [515, 538] width 21 height 11
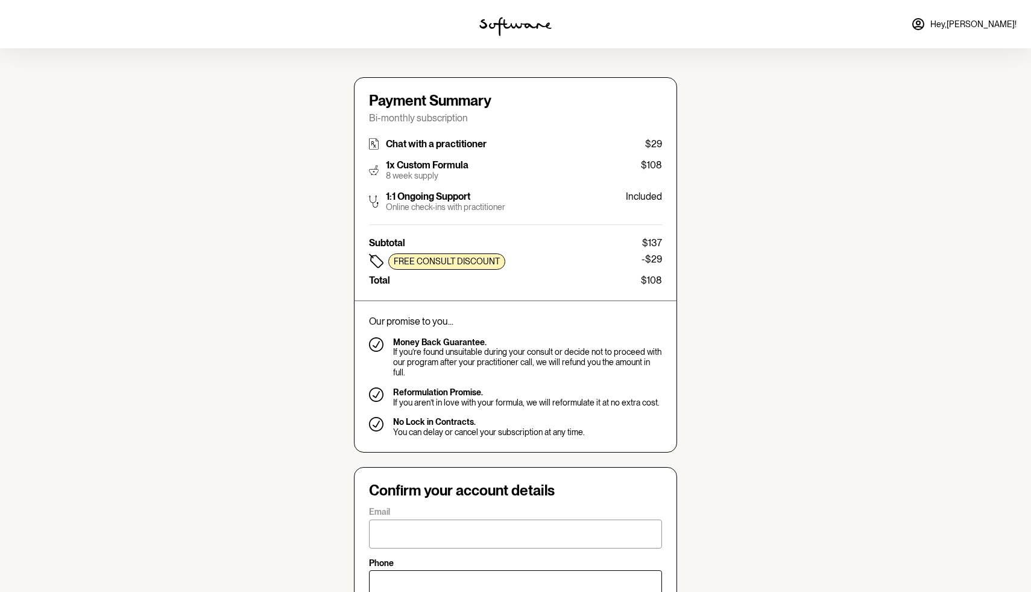
type input "[EMAIL_ADDRESS][DOMAIN_NAME]"
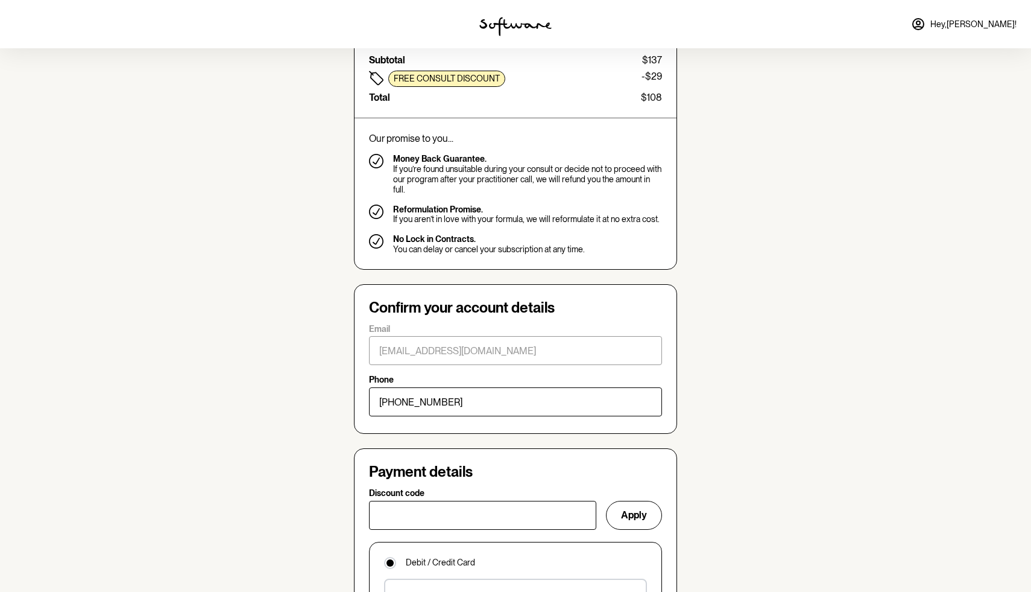
scroll to position [444, 0]
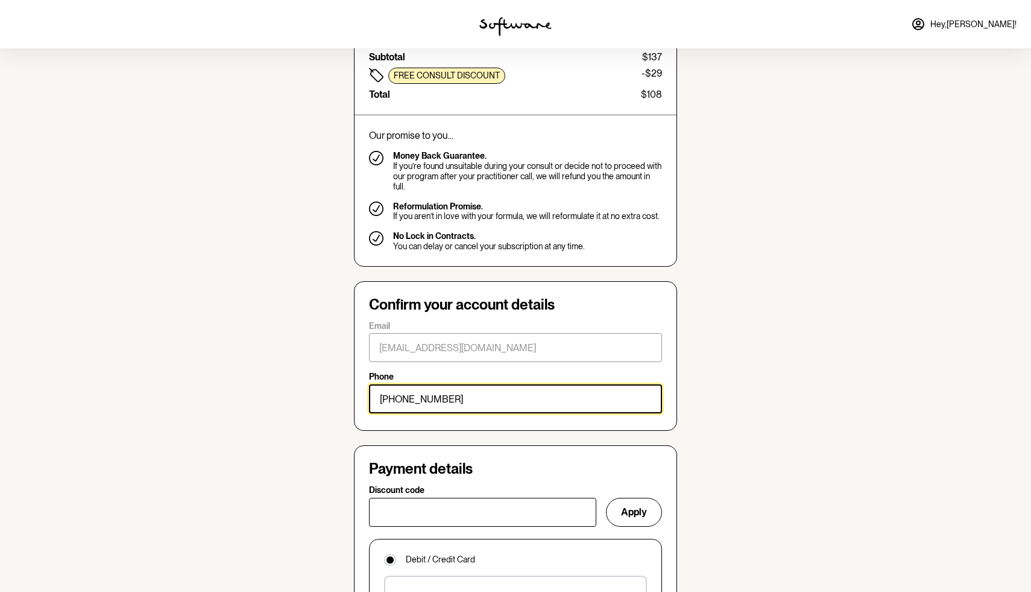
drag, startPoint x: 450, startPoint y: 385, endPoint x: 403, endPoint y: 385, distance: 46.4
click at [403, 385] on input "[PHONE_NUMBER]" at bounding box center [515, 398] width 293 height 29
type input "[PHONE_NUMBER]"
click at [300, 391] on section "Skin quiz Chat with a practitioner Confirm order Cream made Shipped to you [PER…" at bounding box center [515, 499] width 1031 height 1887
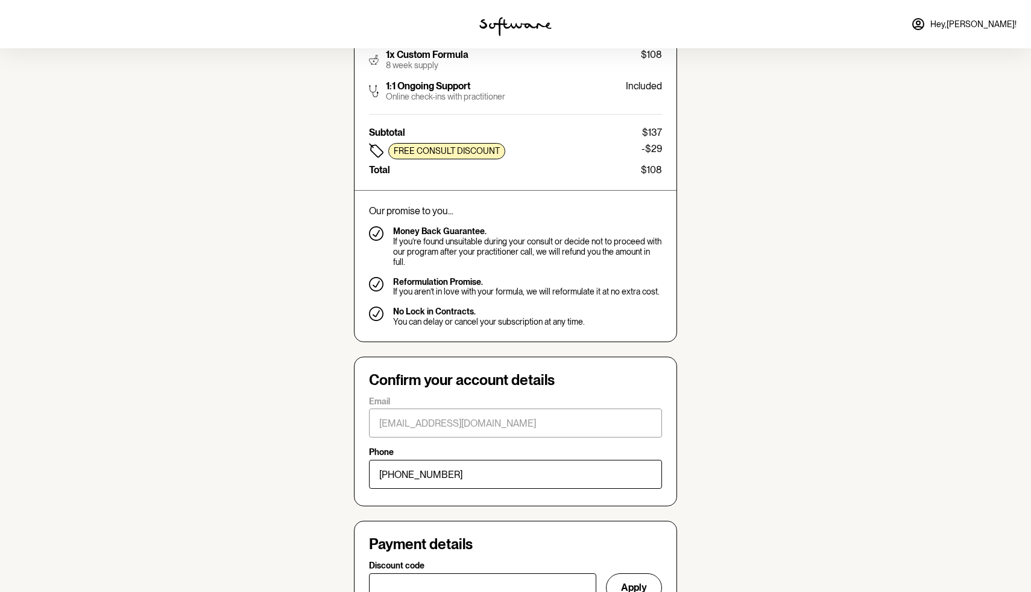
scroll to position [0, 0]
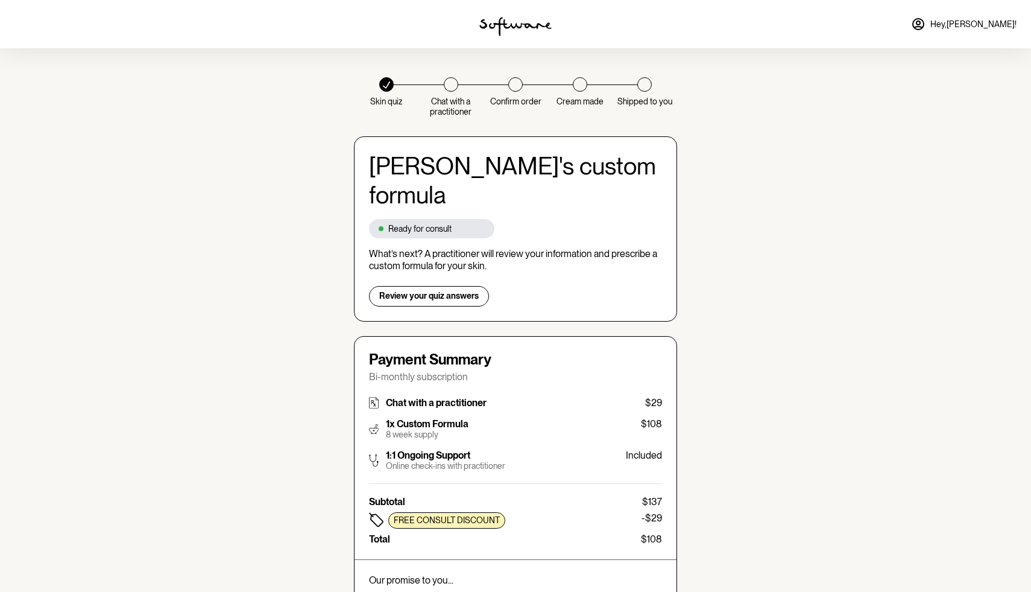
click at [453, 86] on div at bounding box center [451, 84] width 14 height 14
click at [498, 87] on div at bounding box center [515, 84] width 65 height 14
